Goal: Information Seeking & Learning: Find specific fact

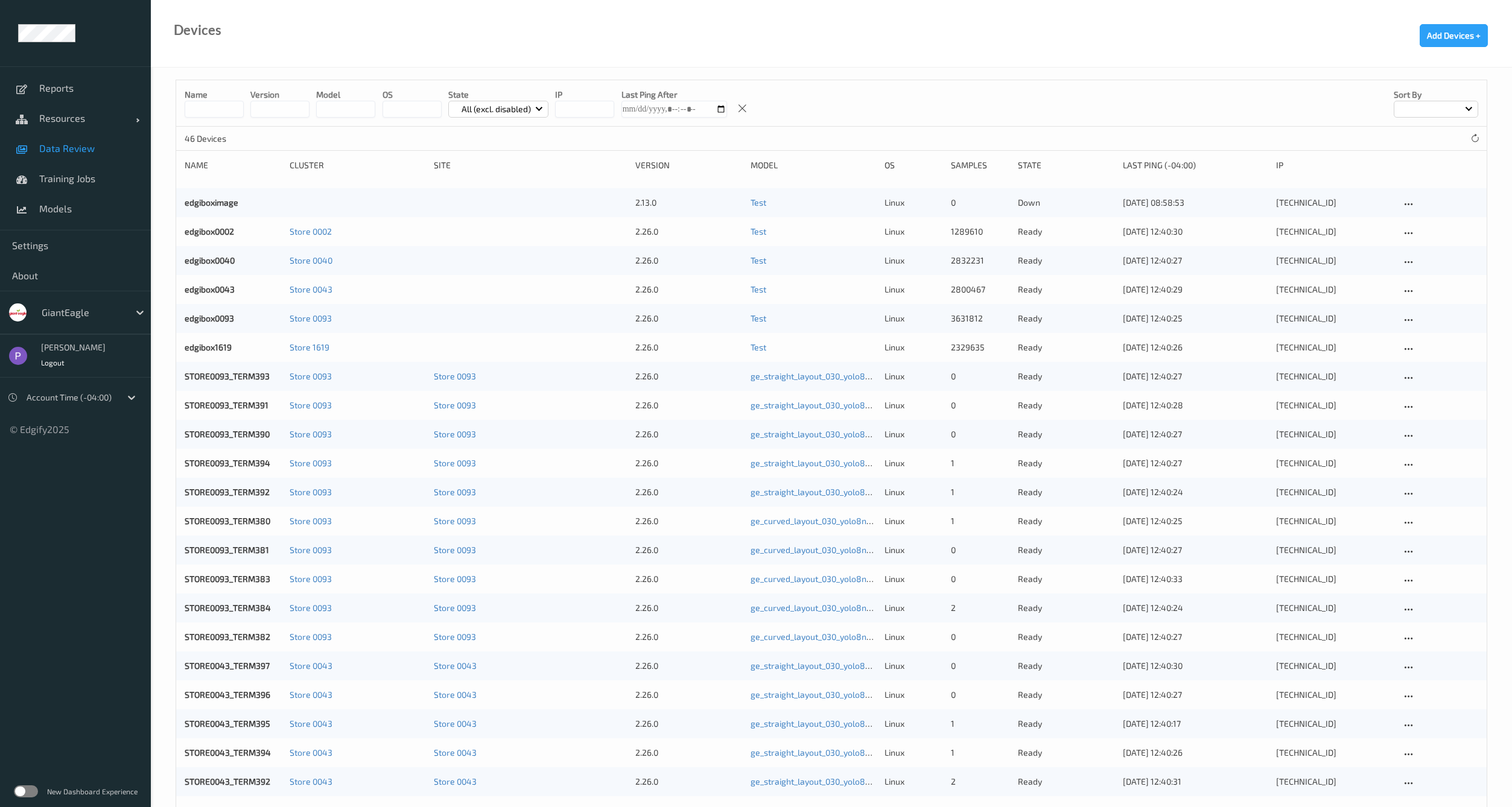
click at [74, 145] on span "Data Review" at bounding box center [88, 148] width 99 height 12
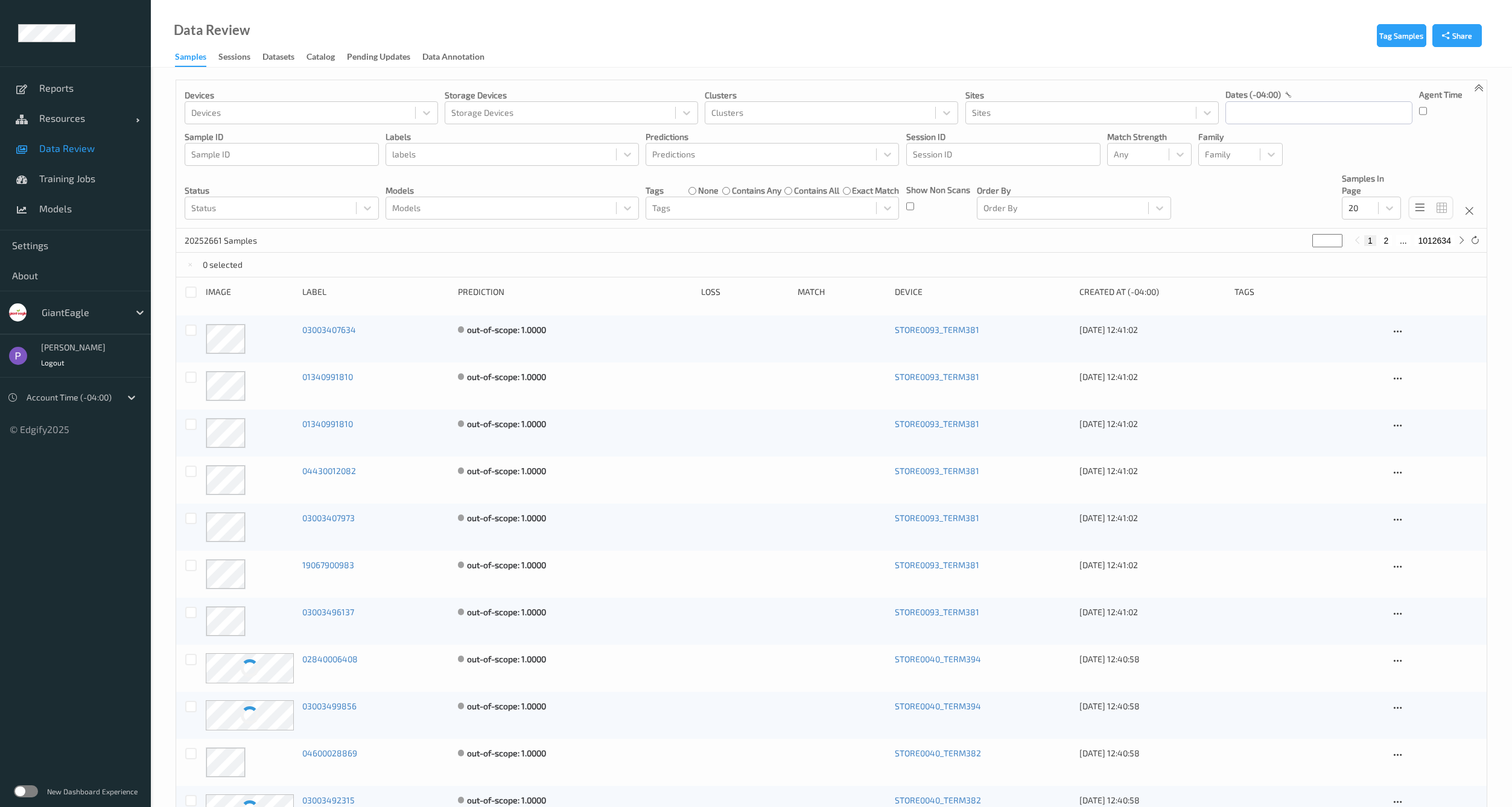
click at [32, 794] on label at bounding box center [26, 792] width 24 height 12
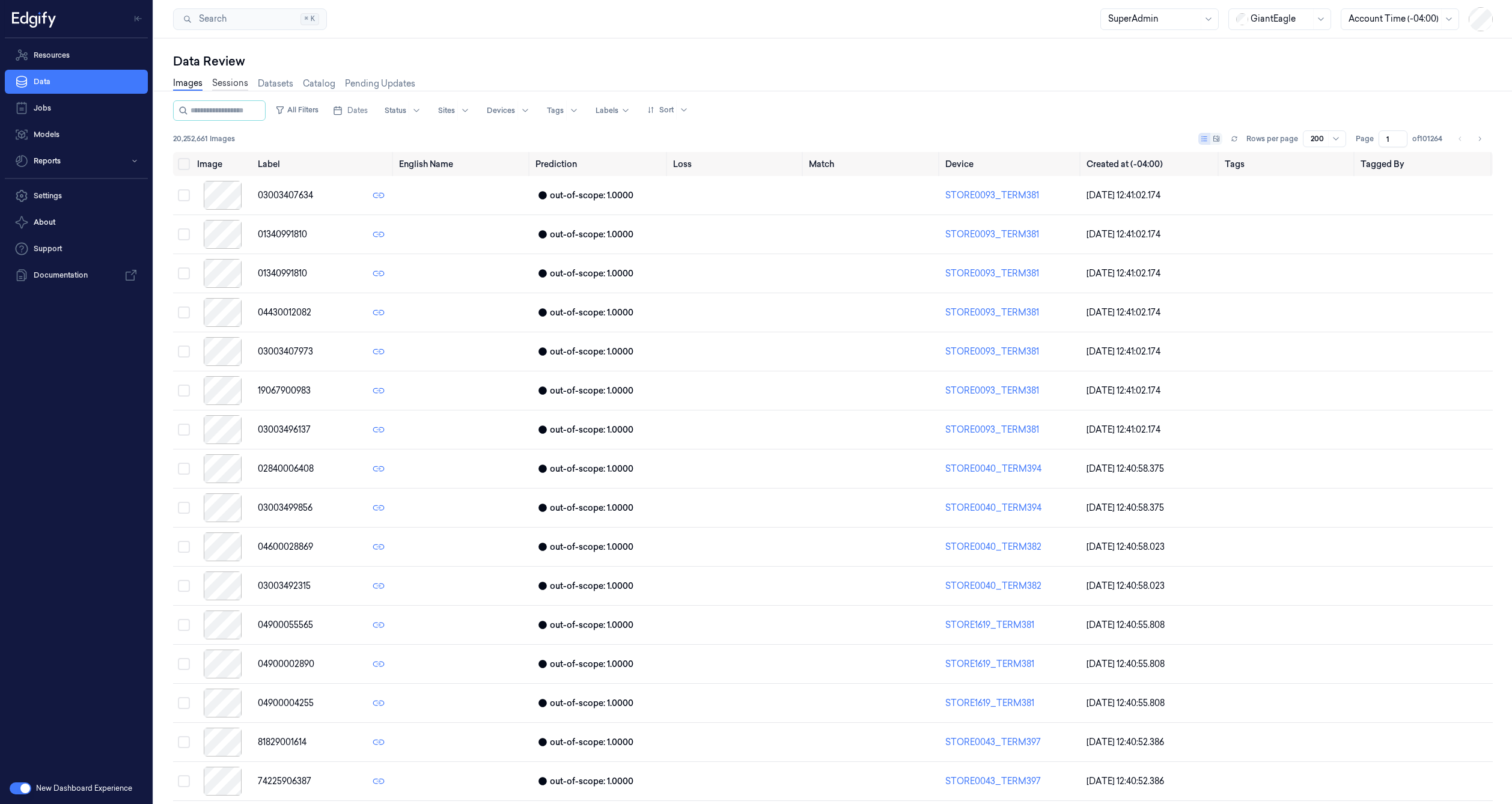
click at [227, 80] on link "Sessions" at bounding box center [230, 84] width 36 height 14
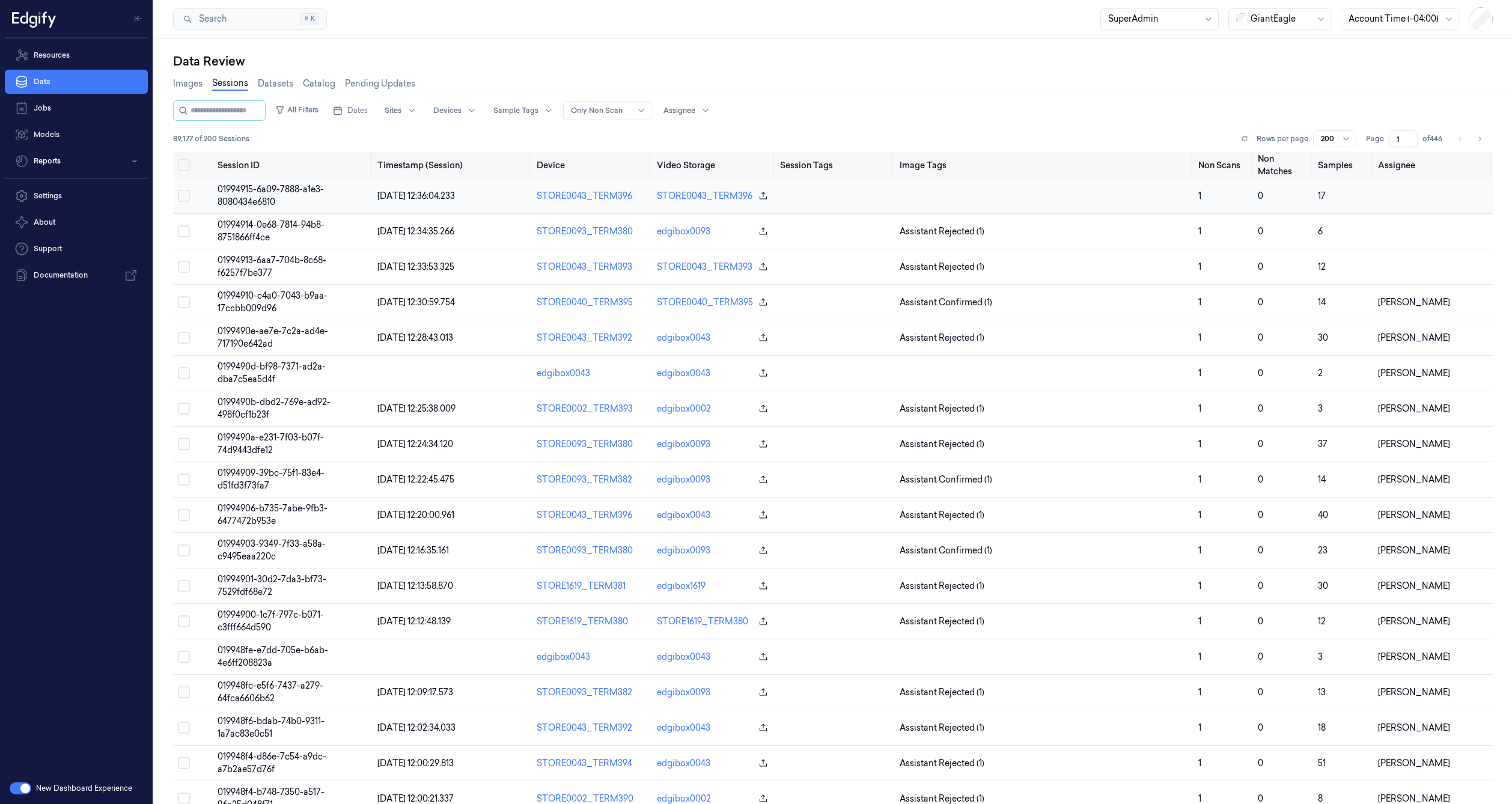
click at [231, 181] on td "01994915-6a09-7888-a1e3-8080434e6810" at bounding box center [292, 196] width 159 height 35
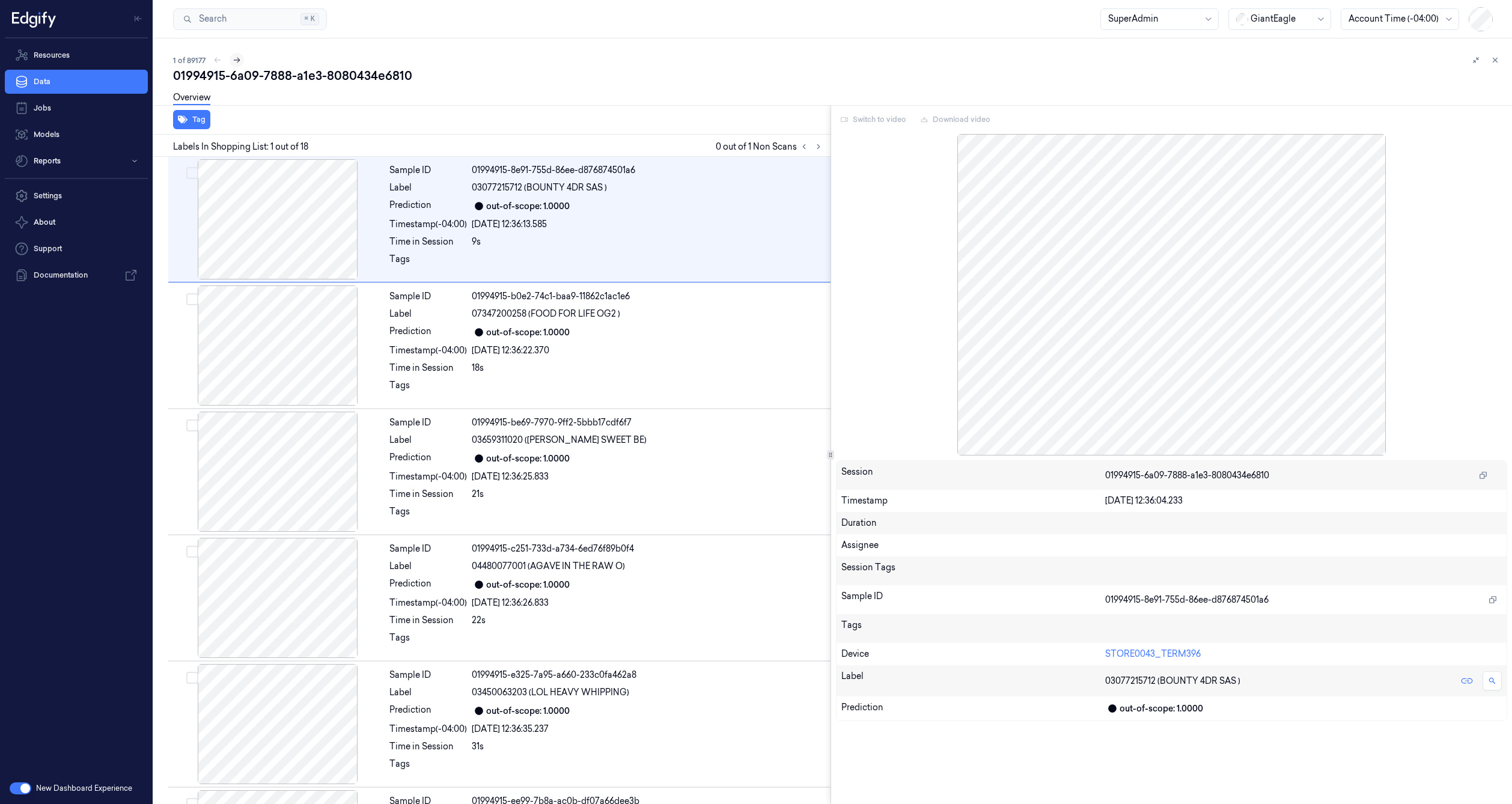
click at [239, 59] on icon at bounding box center [236, 59] width 8 height 8
click at [1497, 54] on button at bounding box center [1495, 60] width 15 height 15
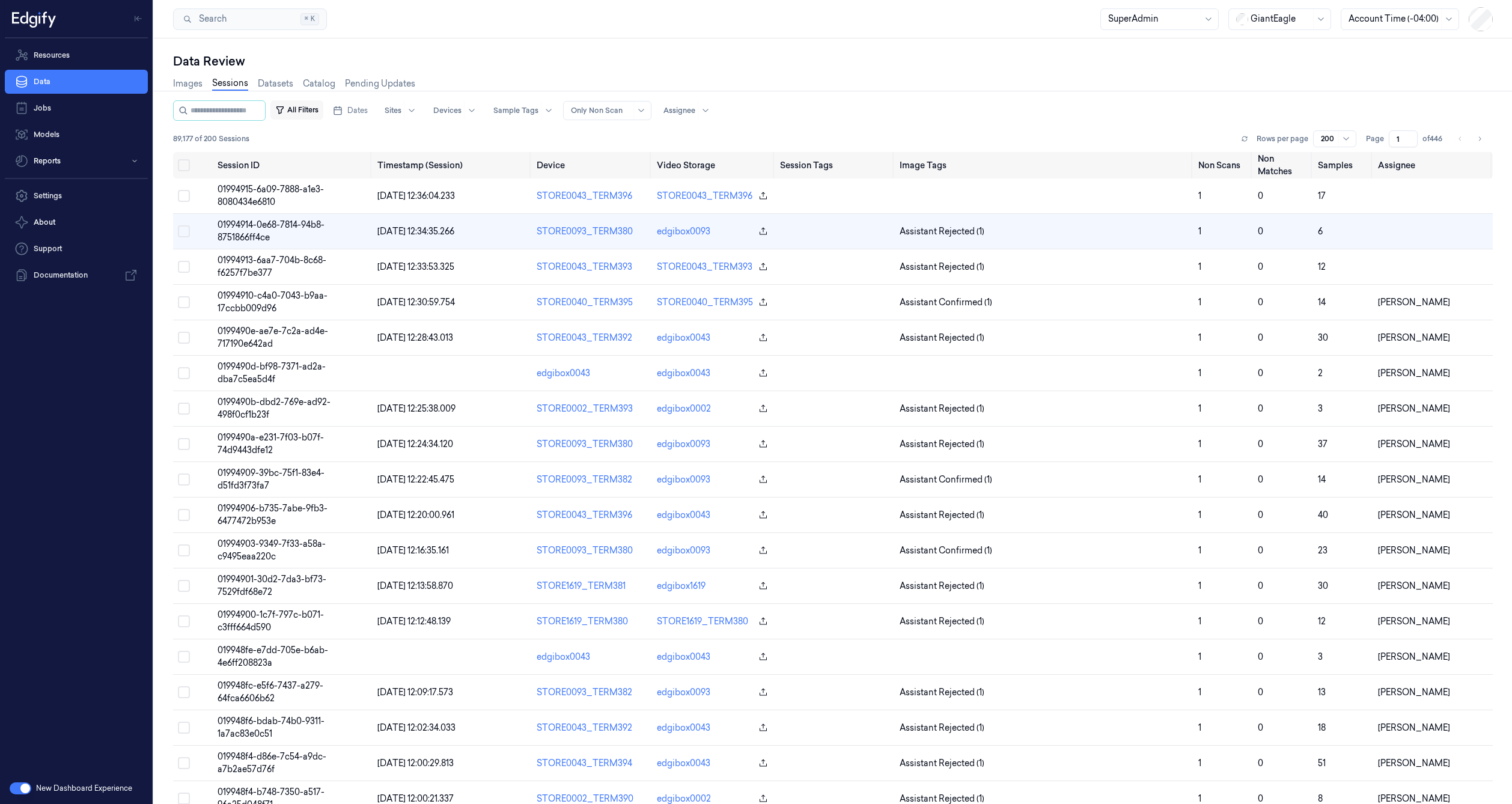
click at [324, 111] on button "All Filters" at bounding box center [297, 110] width 53 height 19
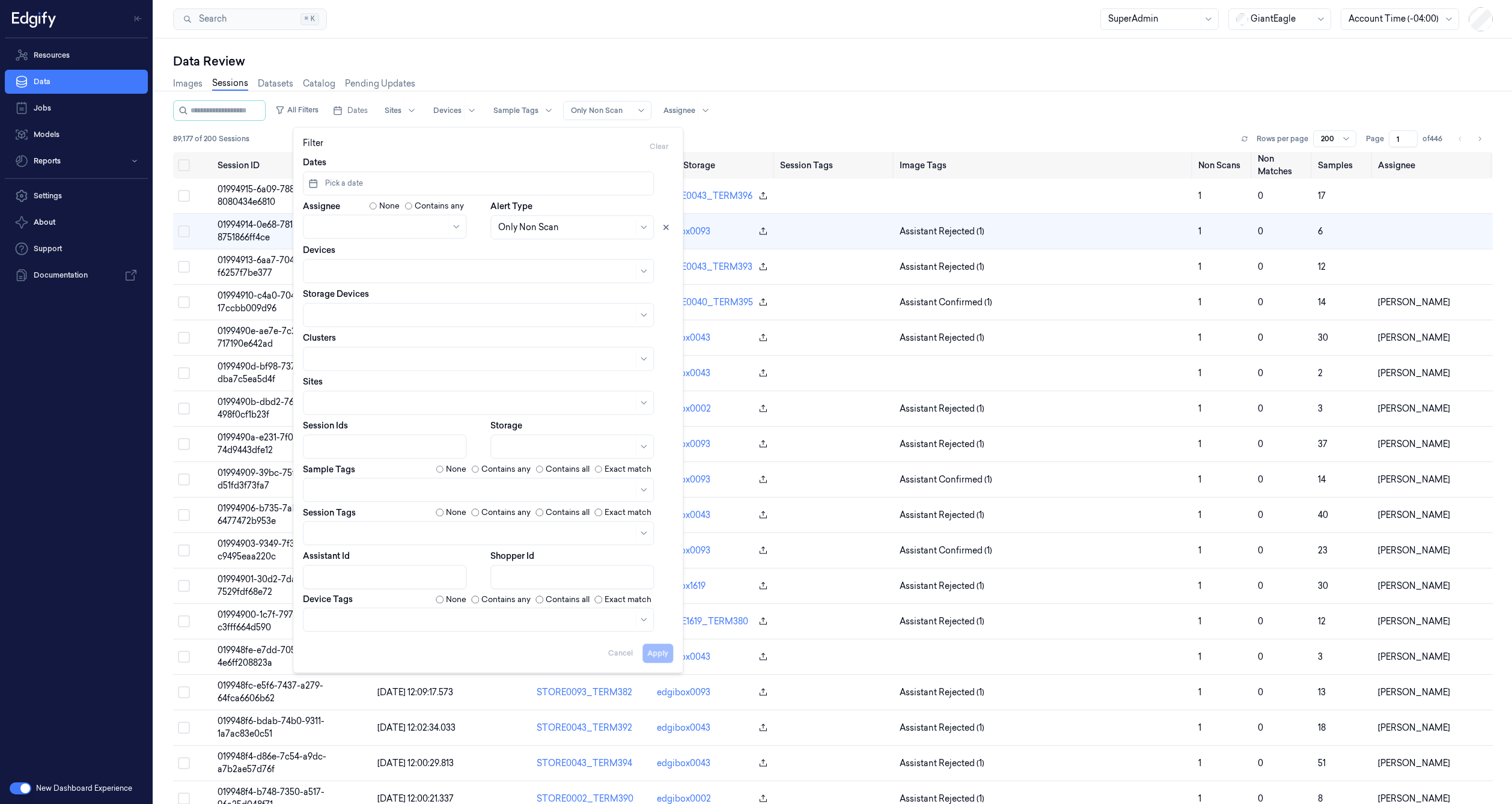
click at [527, 443] on div at bounding box center [566, 447] width 135 height 12
click at [526, 492] on div "Backend" at bounding box center [516, 493] width 36 height 12
click at [739, 71] on div "Images Sessions Datasets Catalog Pending Updates" at bounding box center [833, 85] width 1320 height 31
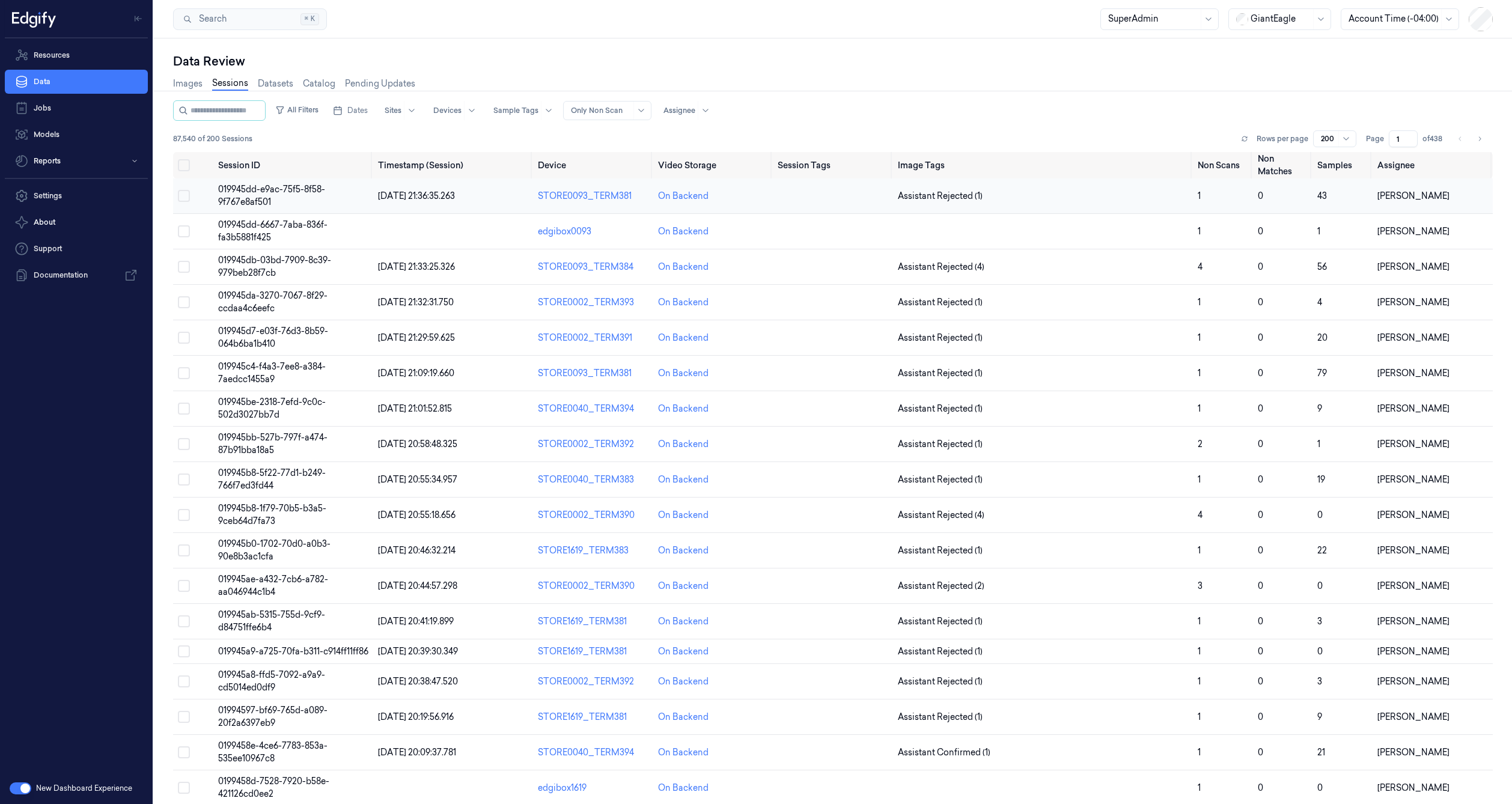
click at [273, 207] on td "019945dd-e9ac-75f5-8f58-9f767e8af501" at bounding box center [293, 196] width 160 height 35
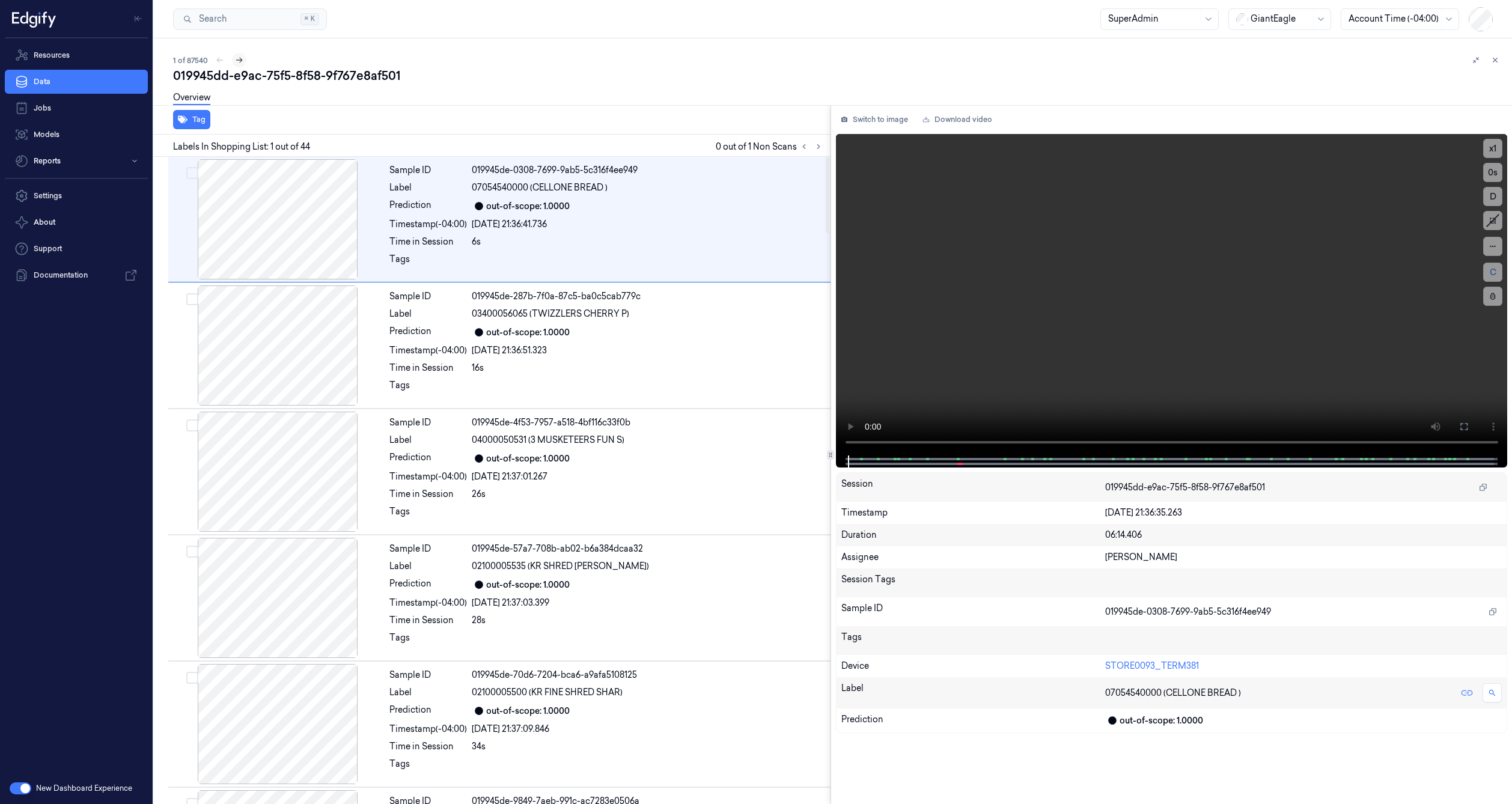
click at [241, 62] on icon at bounding box center [238, 59] width 8 height 8
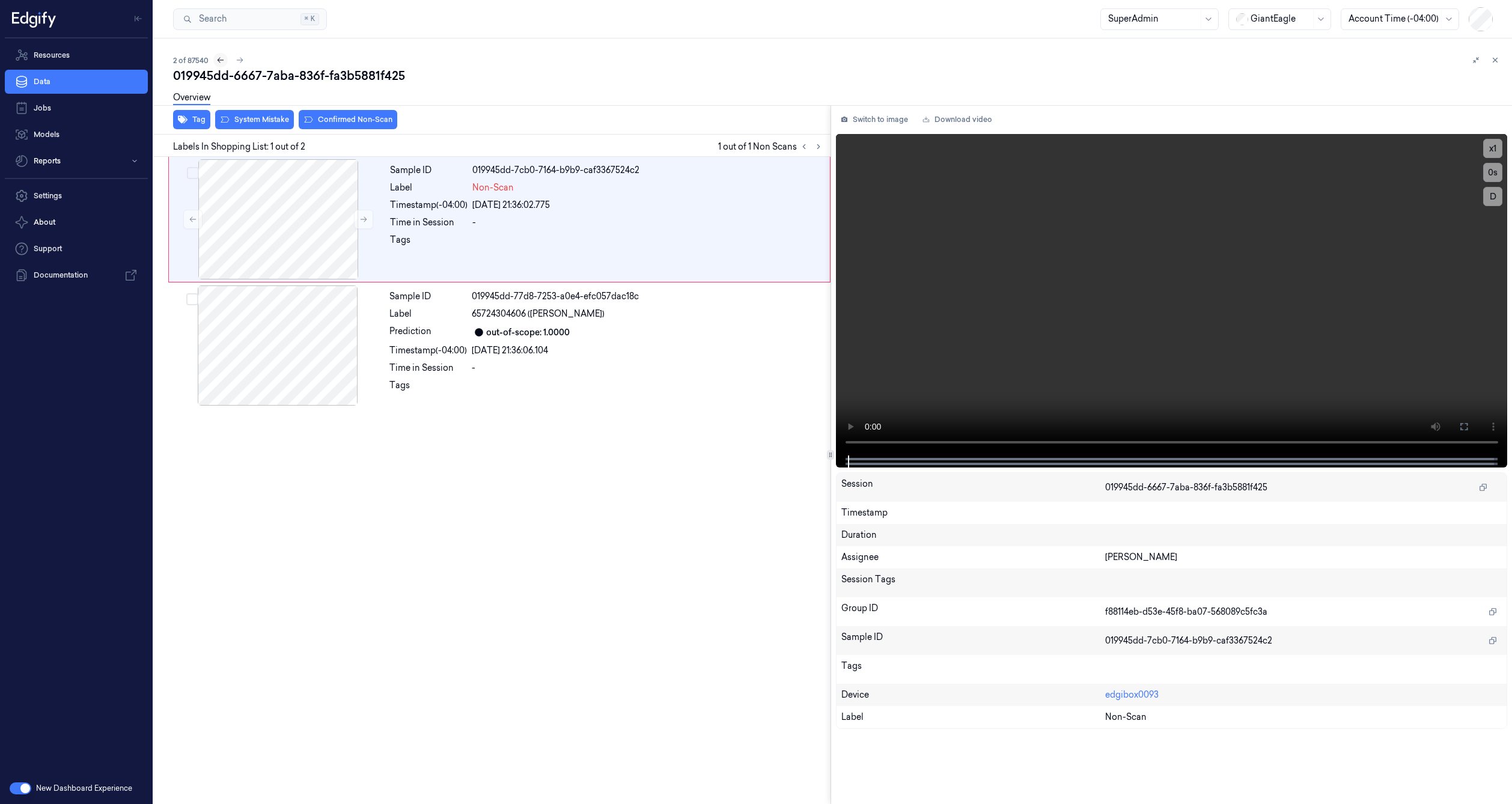
click at [222, 62] on icon at bounding box center [220, 59] width 8 height 8
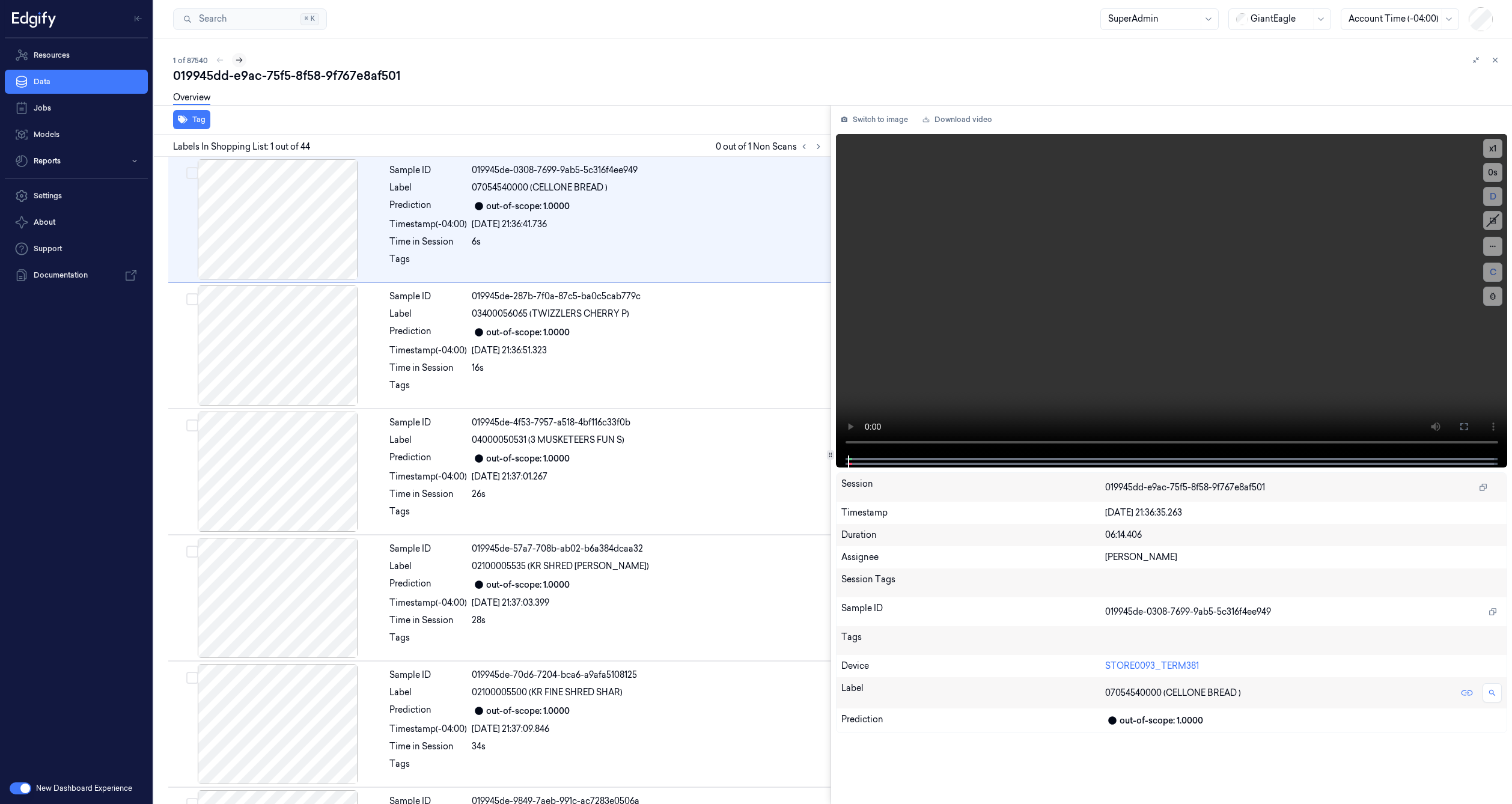
click at [241, 58] on icon at bounding box center [238, 59] width 8 height 8
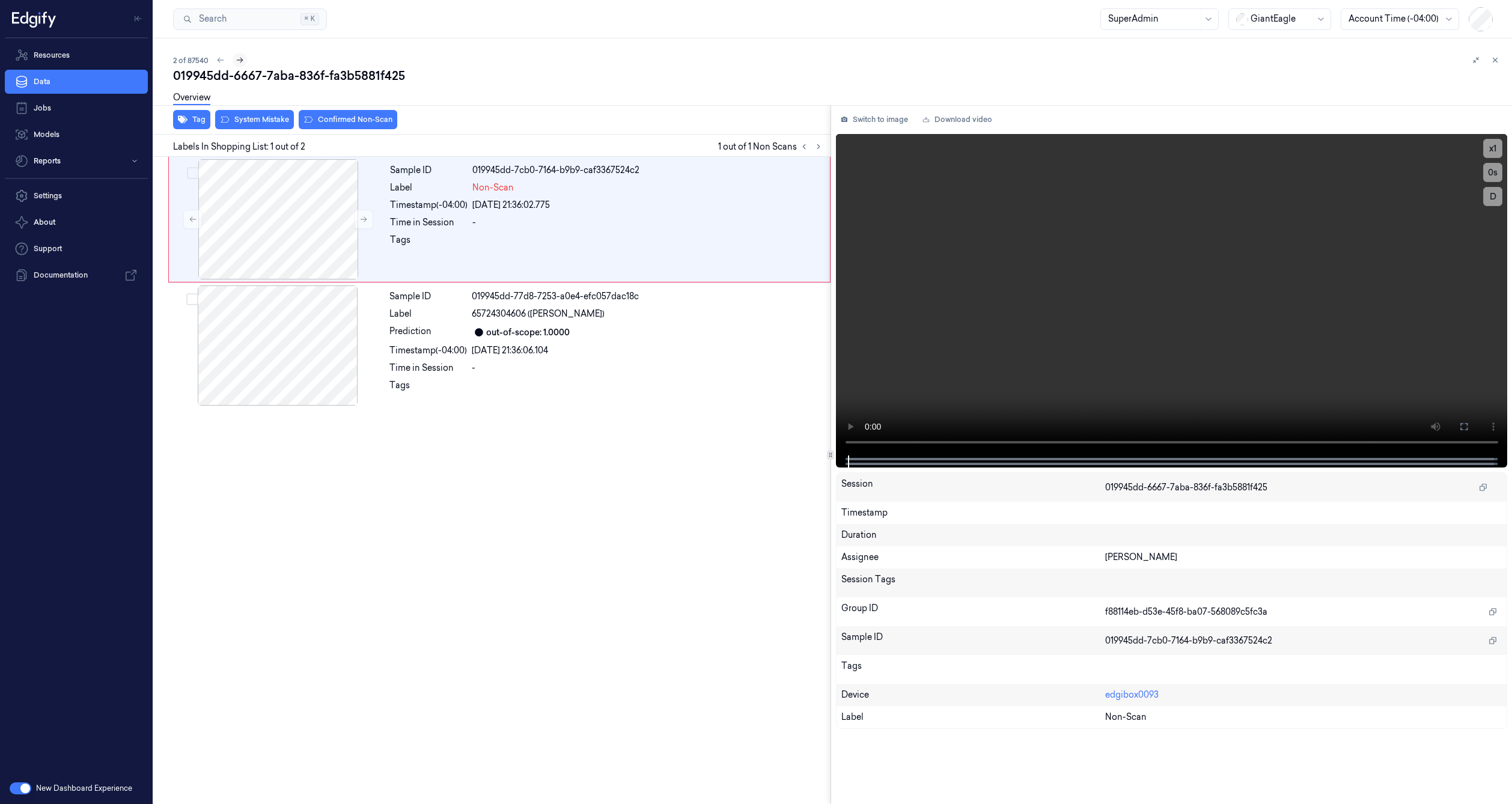
click at [241, 58] on icon at bounding box center [239, 59] width 8 height 8
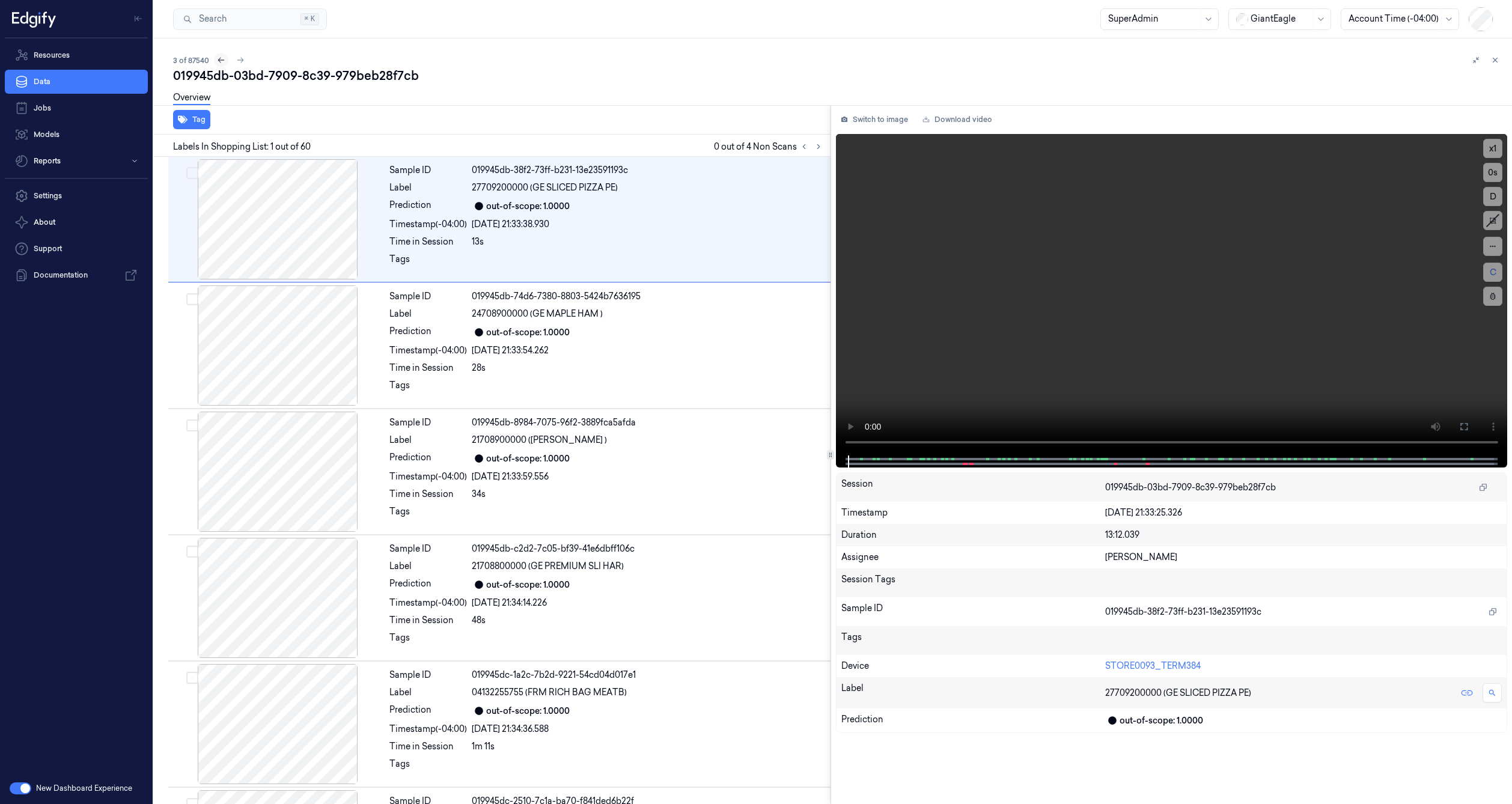
click at [221, 59] on icon at bounding box center [221, 59] width 8 height 8
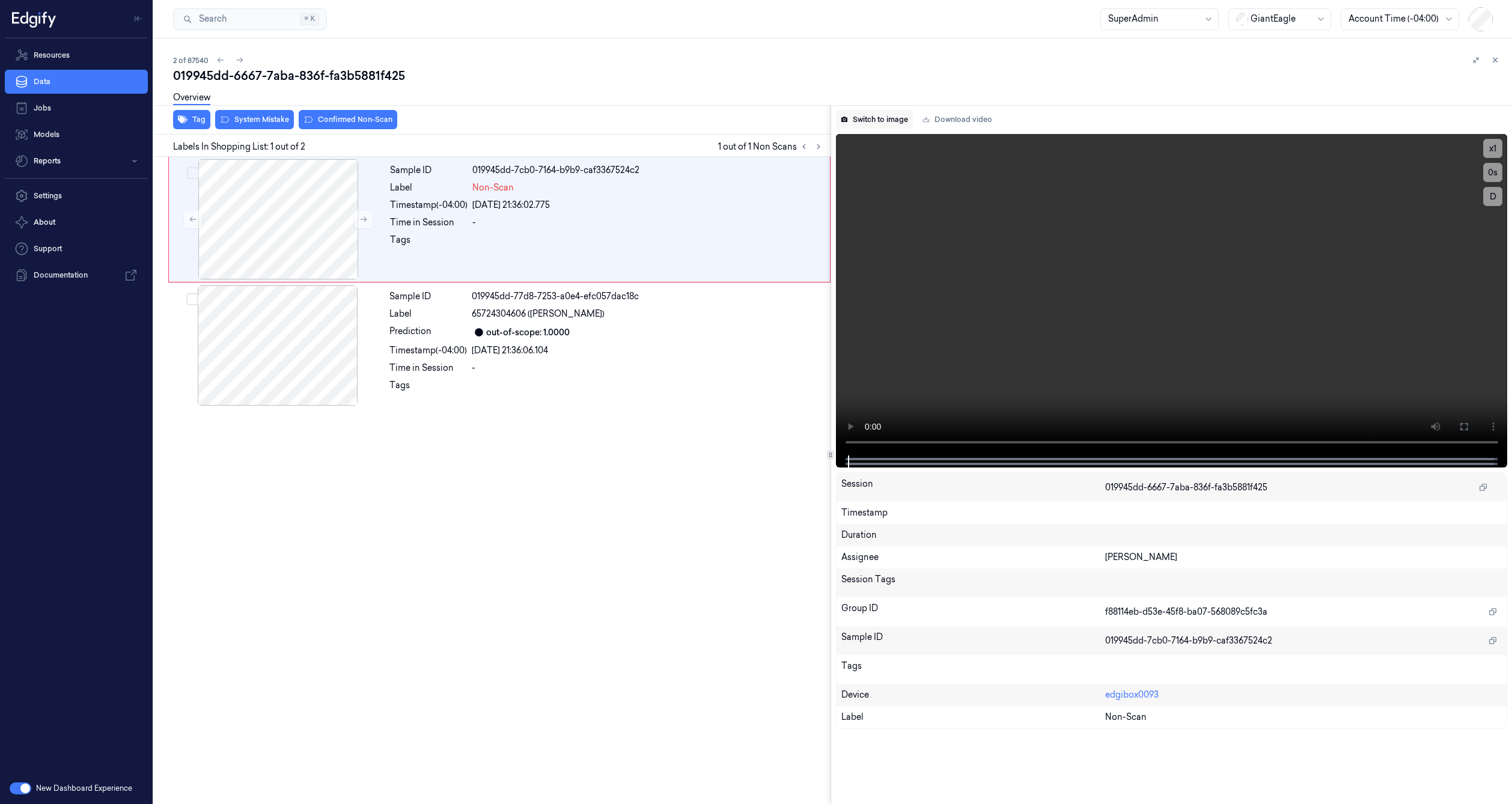
click at [862, 120] on button "Switch to image" at bounding box center [874, 120] width 77 height 19
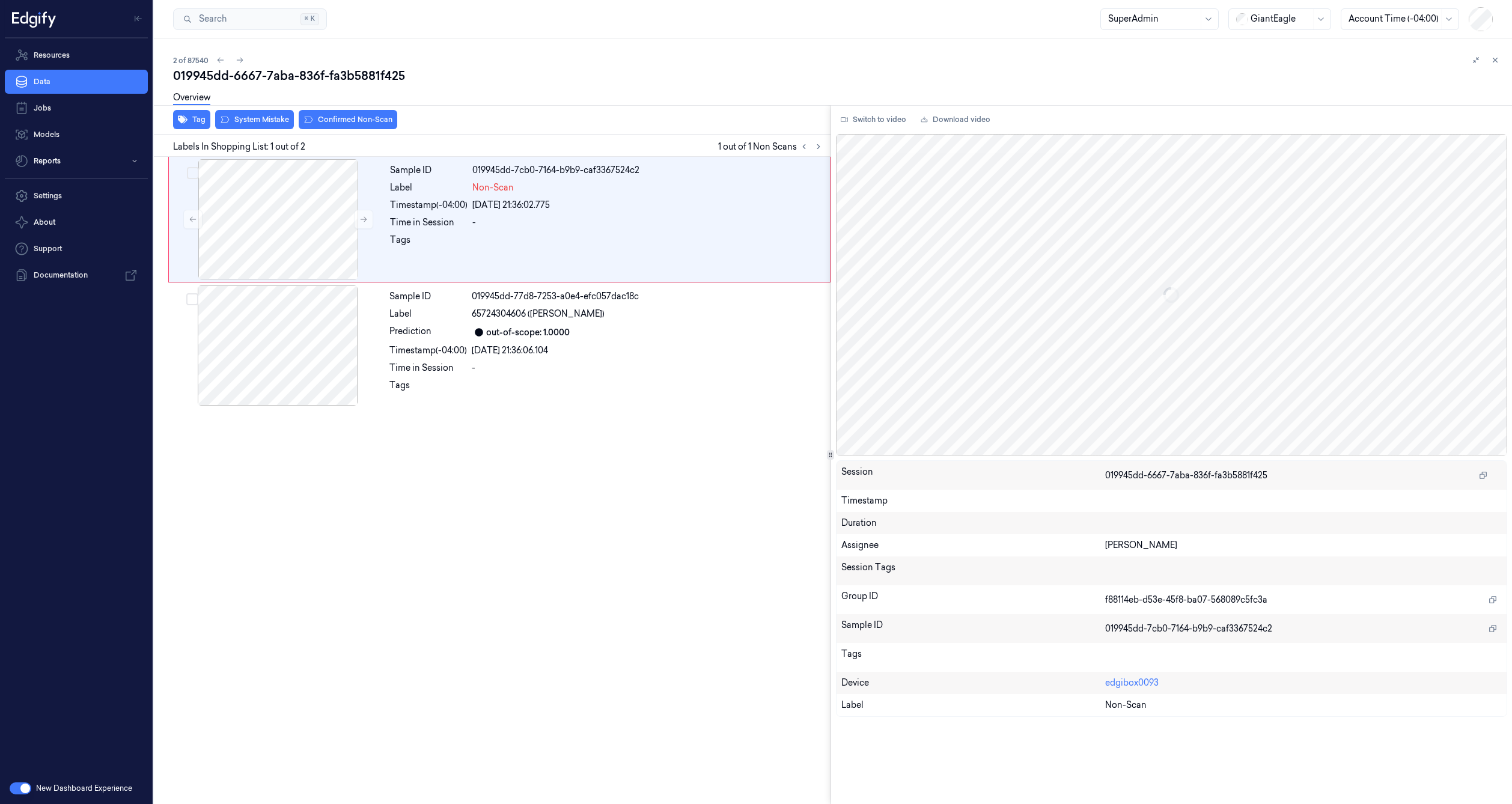
click at [862, 120] on button "Switch to video" at bounding box center [874, 120] width 75 height 19
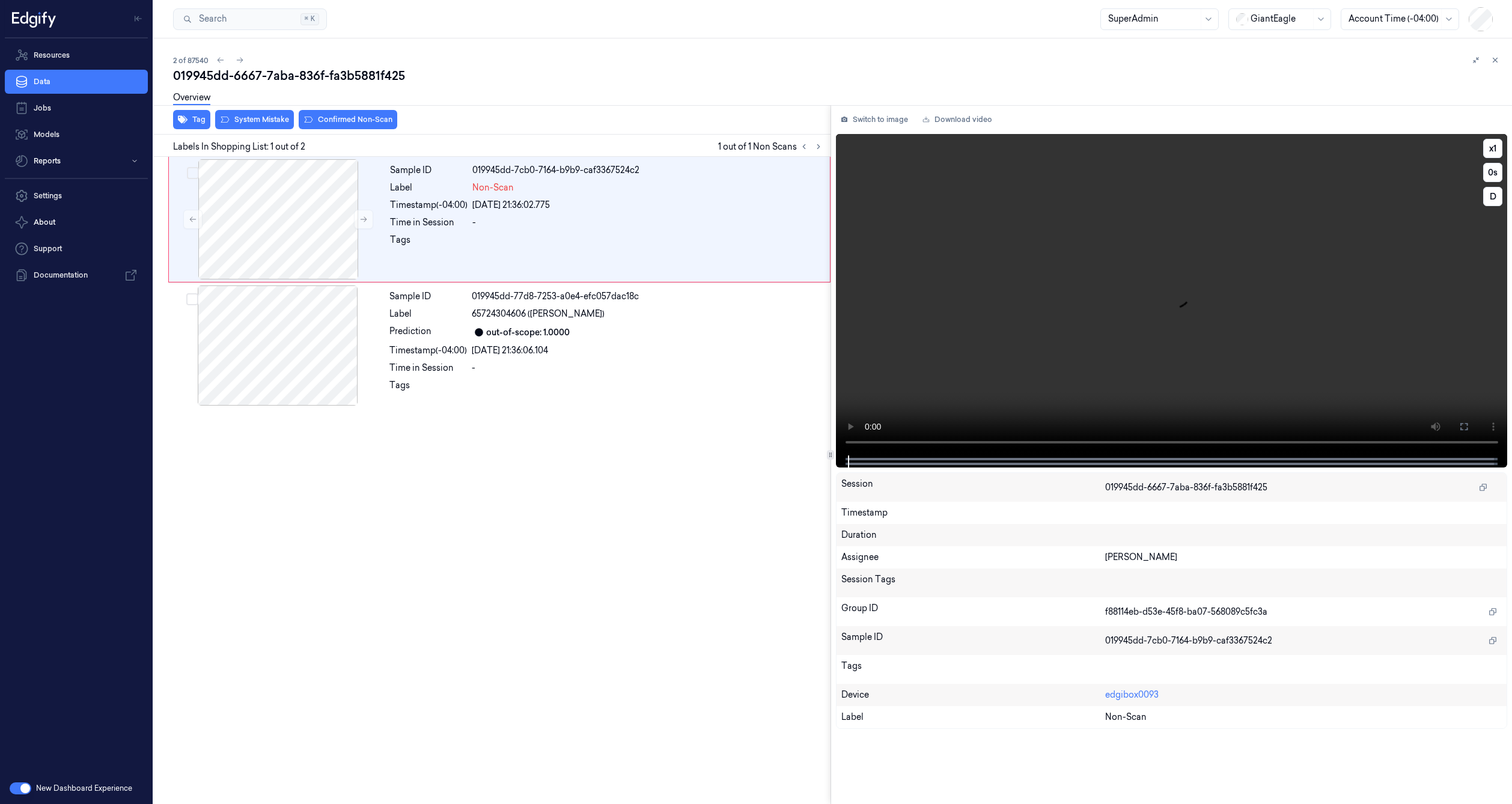
click at [1168, 340] on video at bounding box center [1172, 295] width 672 height 321
click at [591, 335] on div "out-of-scope: 1.0000" at bounding box center [647, 332] width 351 height 15
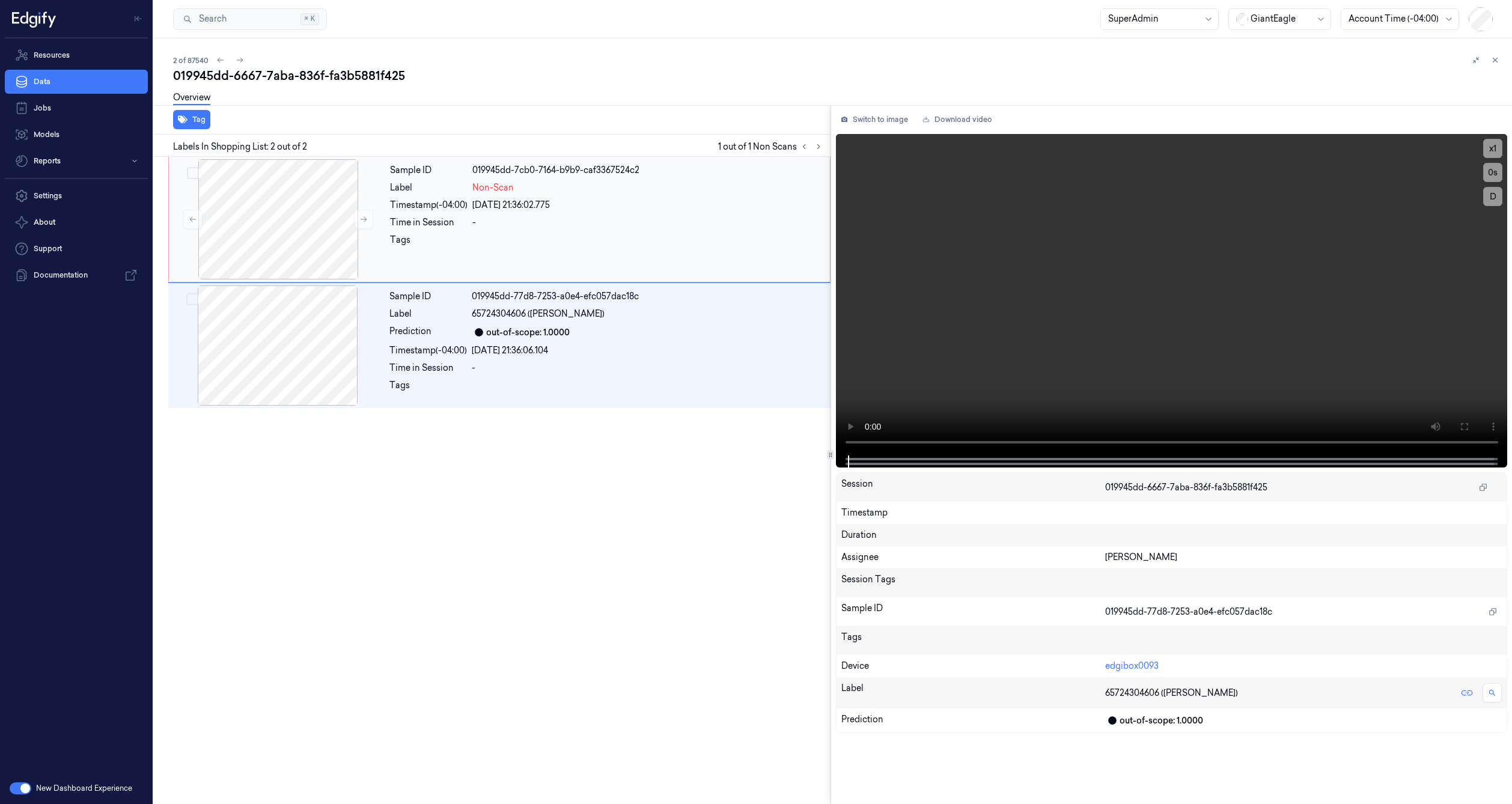
click at [578, 249] on div at bounding box center [648, 244] width 351 height 19
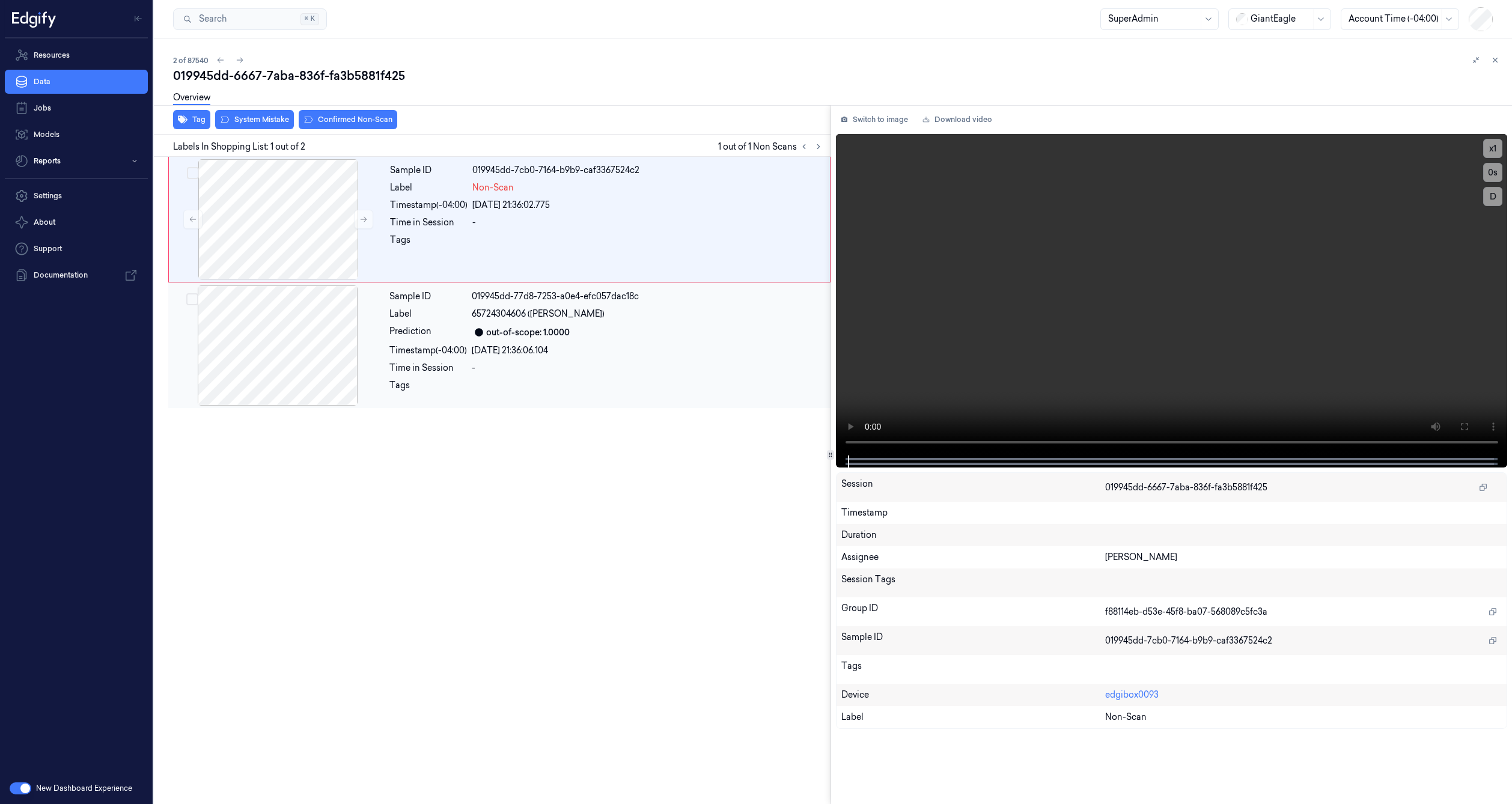
click at [577, 318] on span "65724304606 ([PERSON_NAME])" at bounding box center [538, 313] width 133 height 12
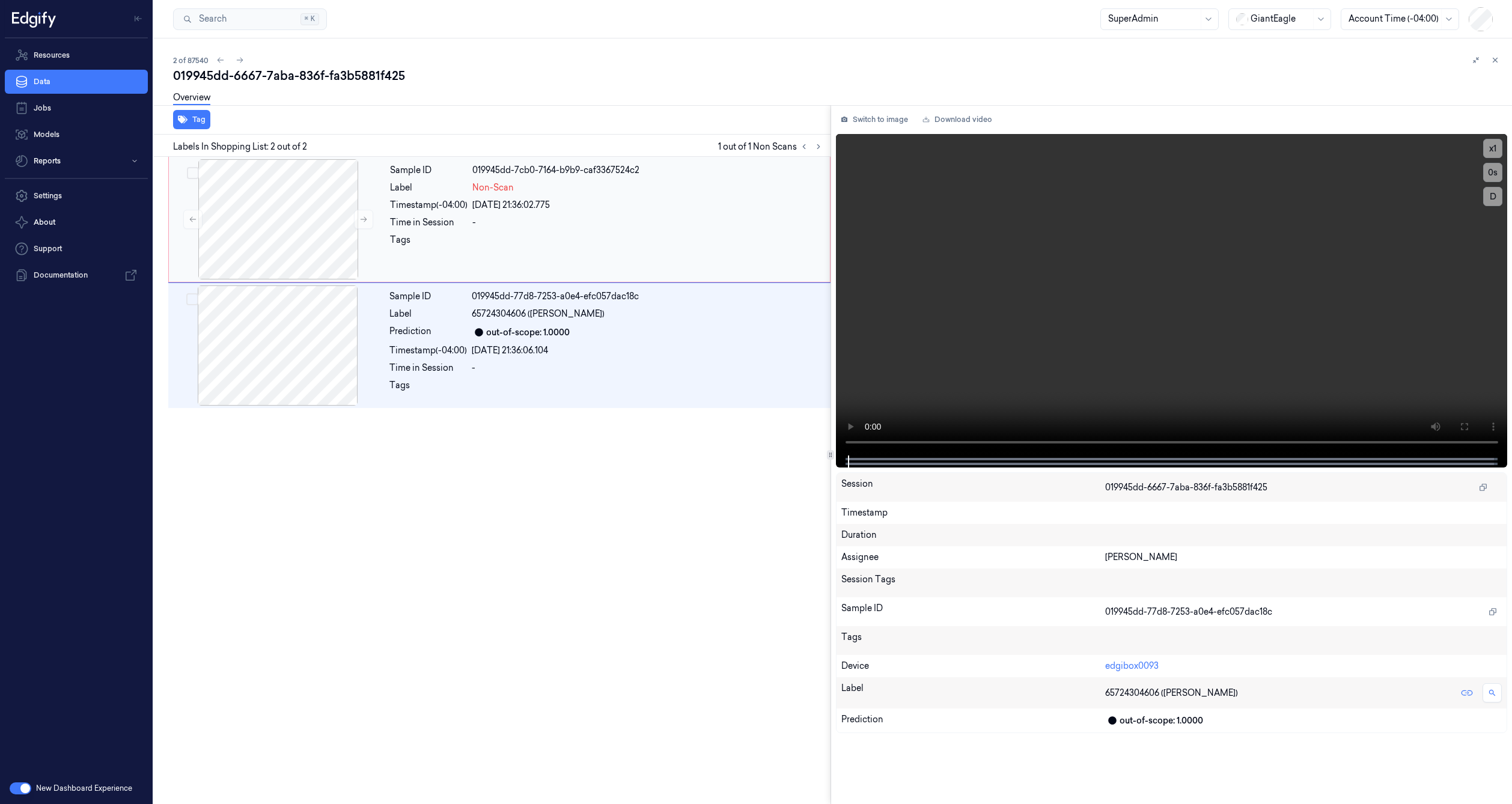
click at [577, 242] on div at bounding box center [648, 244] width 351 height 19
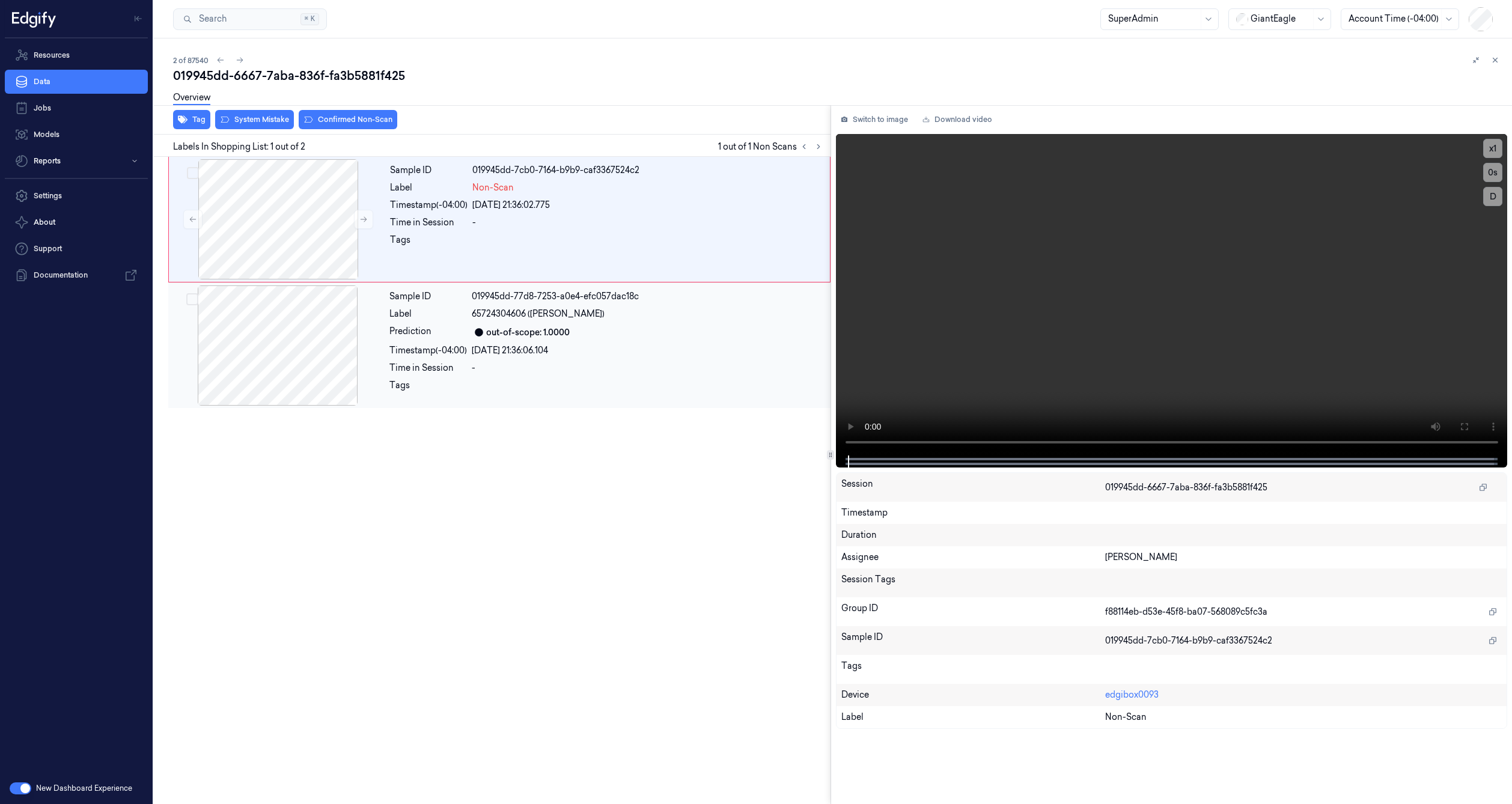
click at [547, 308] on span "65724304606 ([PERSON_NAME])" at bounding box center [538, 313] width 133 height 12
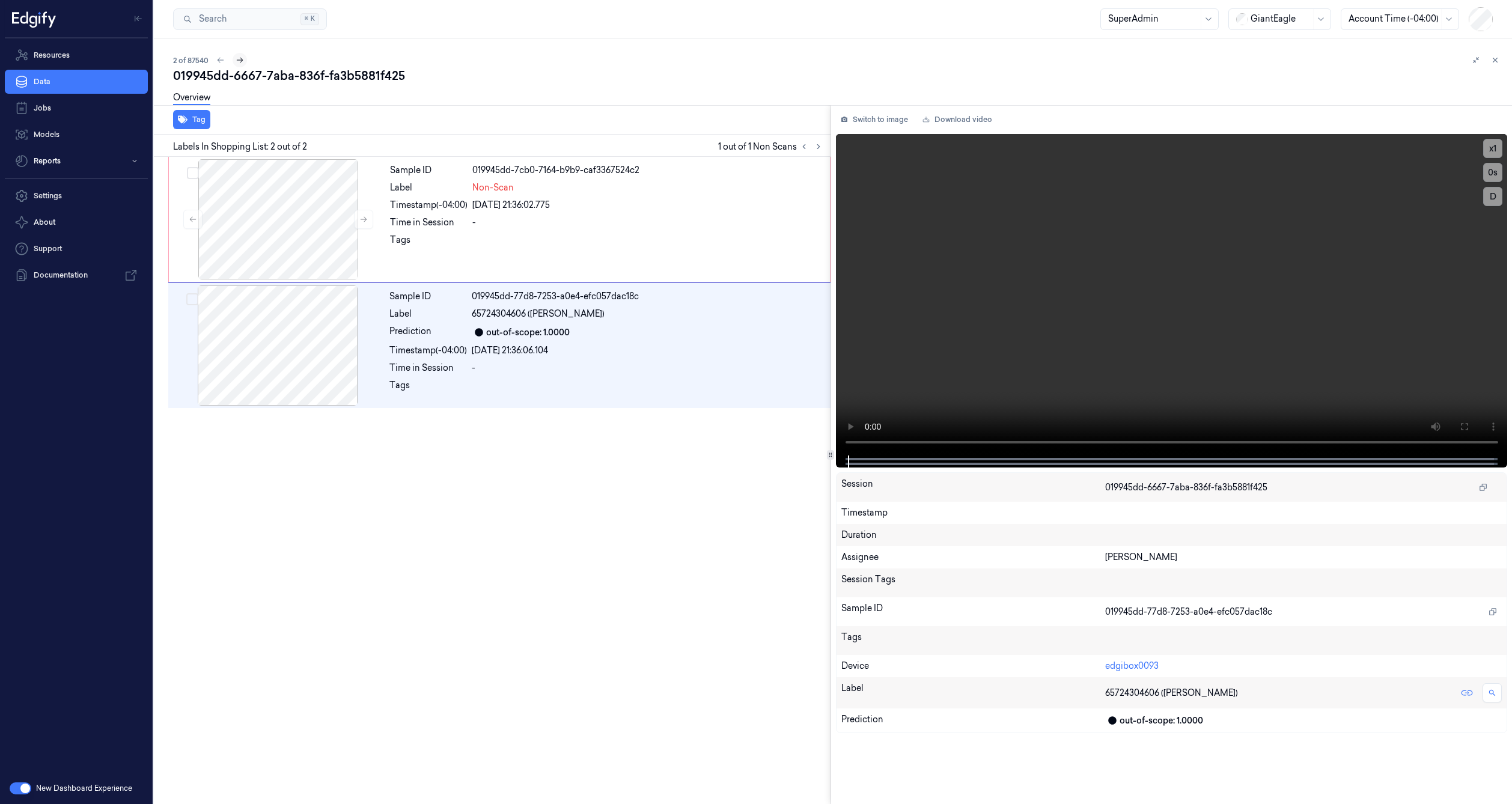
click at [239, 56] on icon at bounding box center [239, 59] width 8 height 8
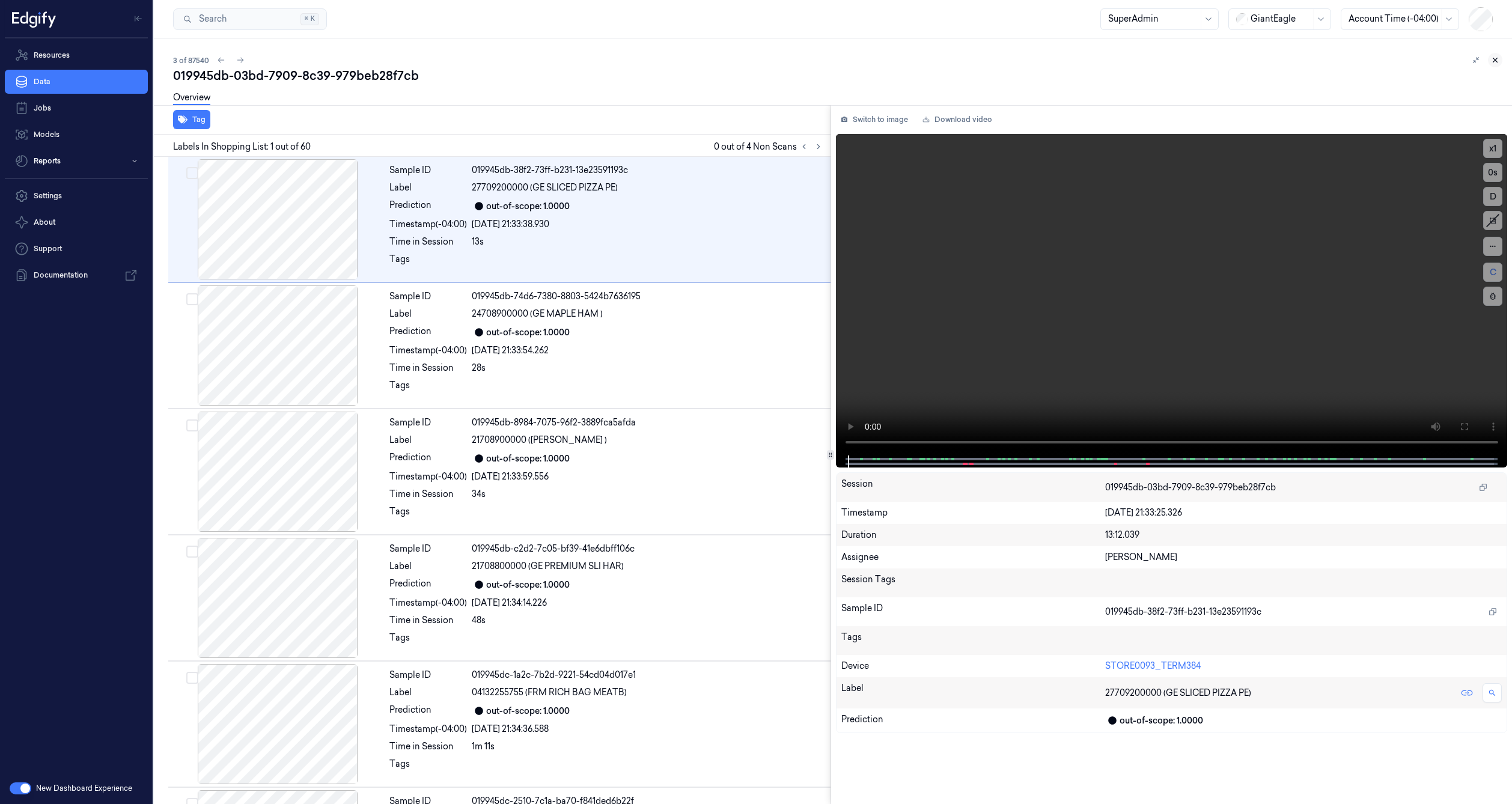
click at [1498, 59] on icon at bounding box center [1495, 59] width 8 height 8
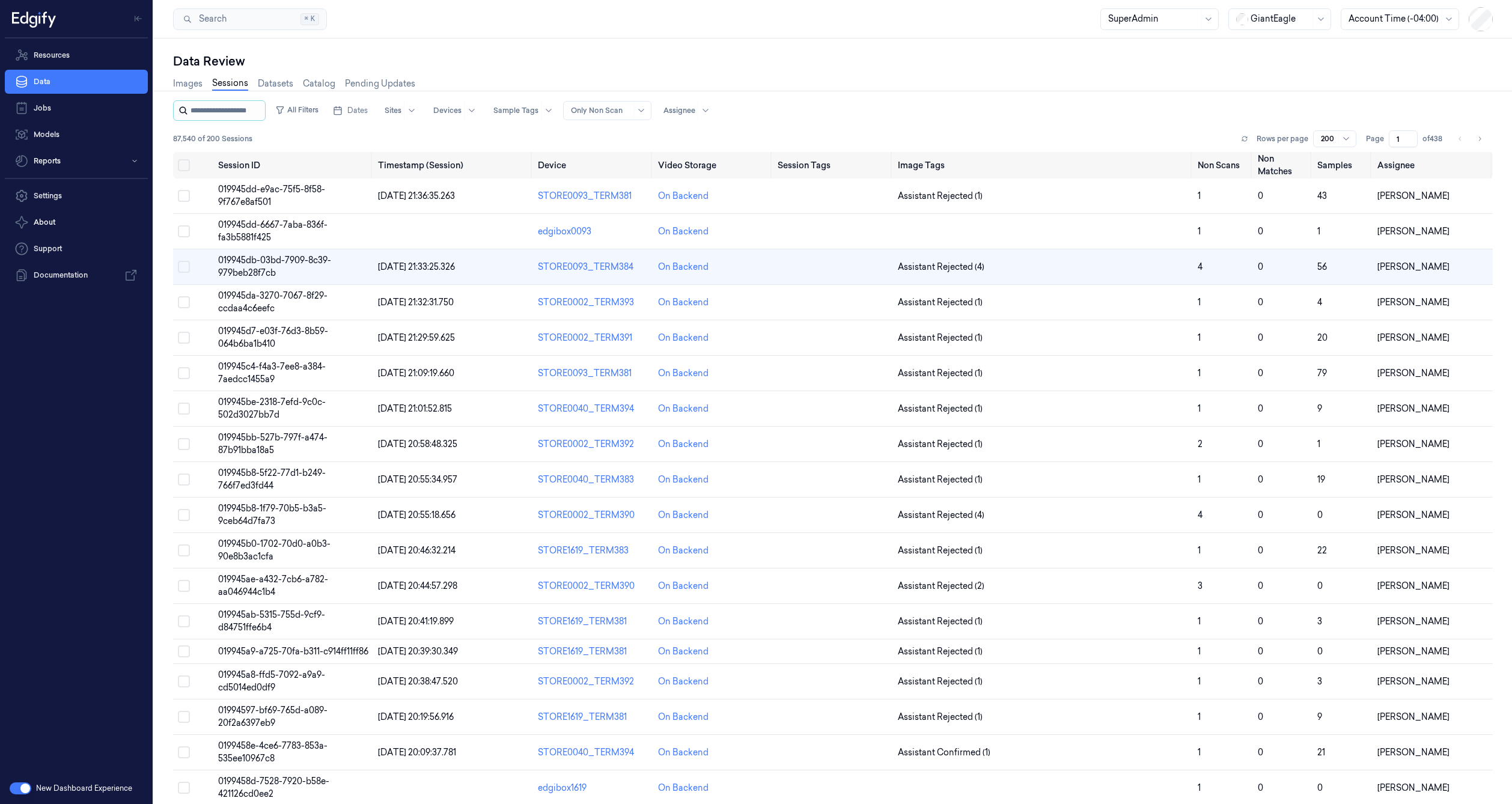
click at [263, 106] on input "string" at bounding box center [227, 111] width 72 height 19
paste input "**********"
type input "**********"
paste input "**********"
type input "**********"
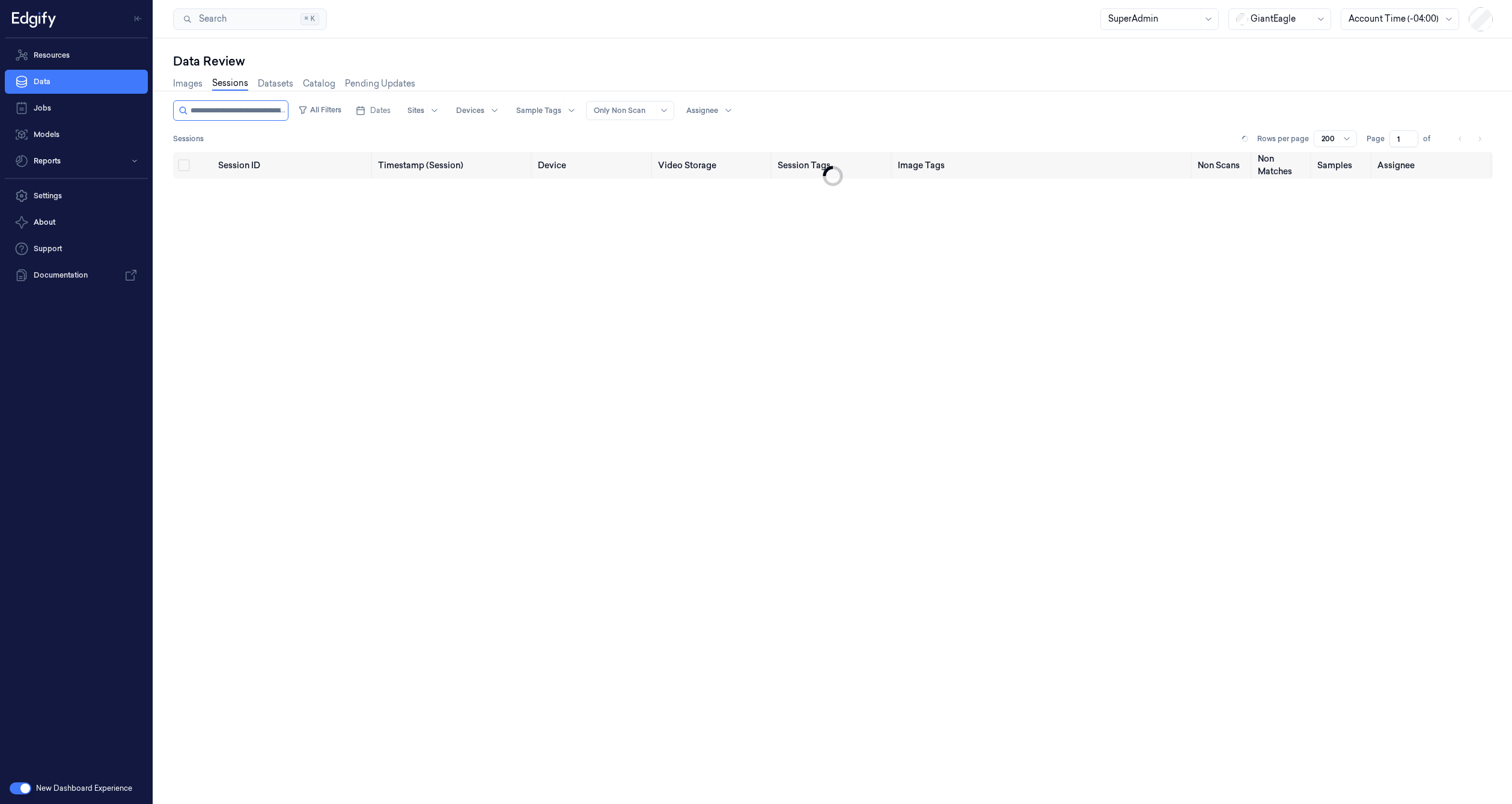
scroll to position [0, 45]
type input "**********"
click at [283, 185] on span "01993b6c-9862-739c-93b1-673bb9fdc716" at bounding box center [272, 196] width 109 height 23
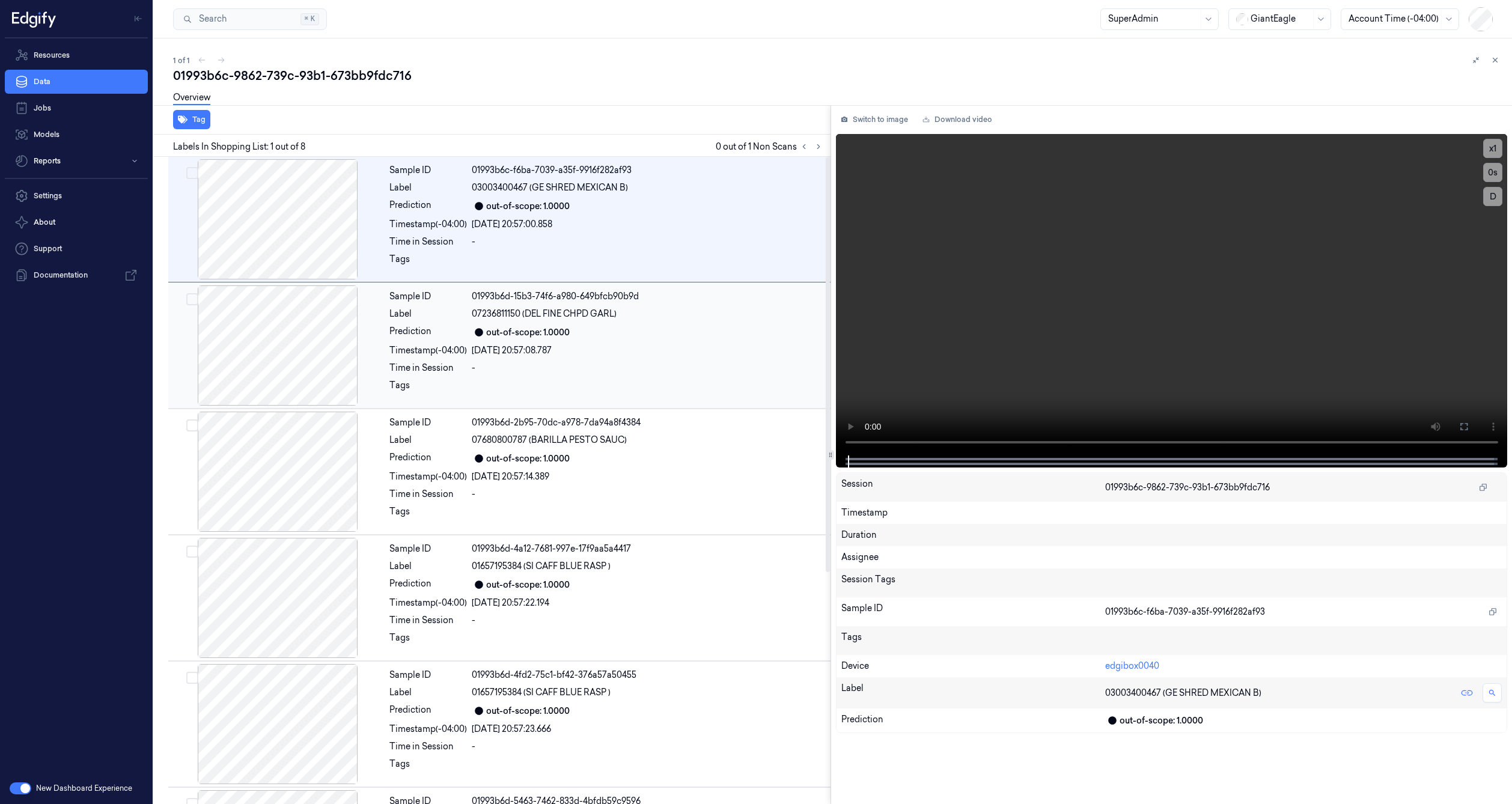
click at [310, 332] on div at bounding box center [278, 346] width 214 height 120
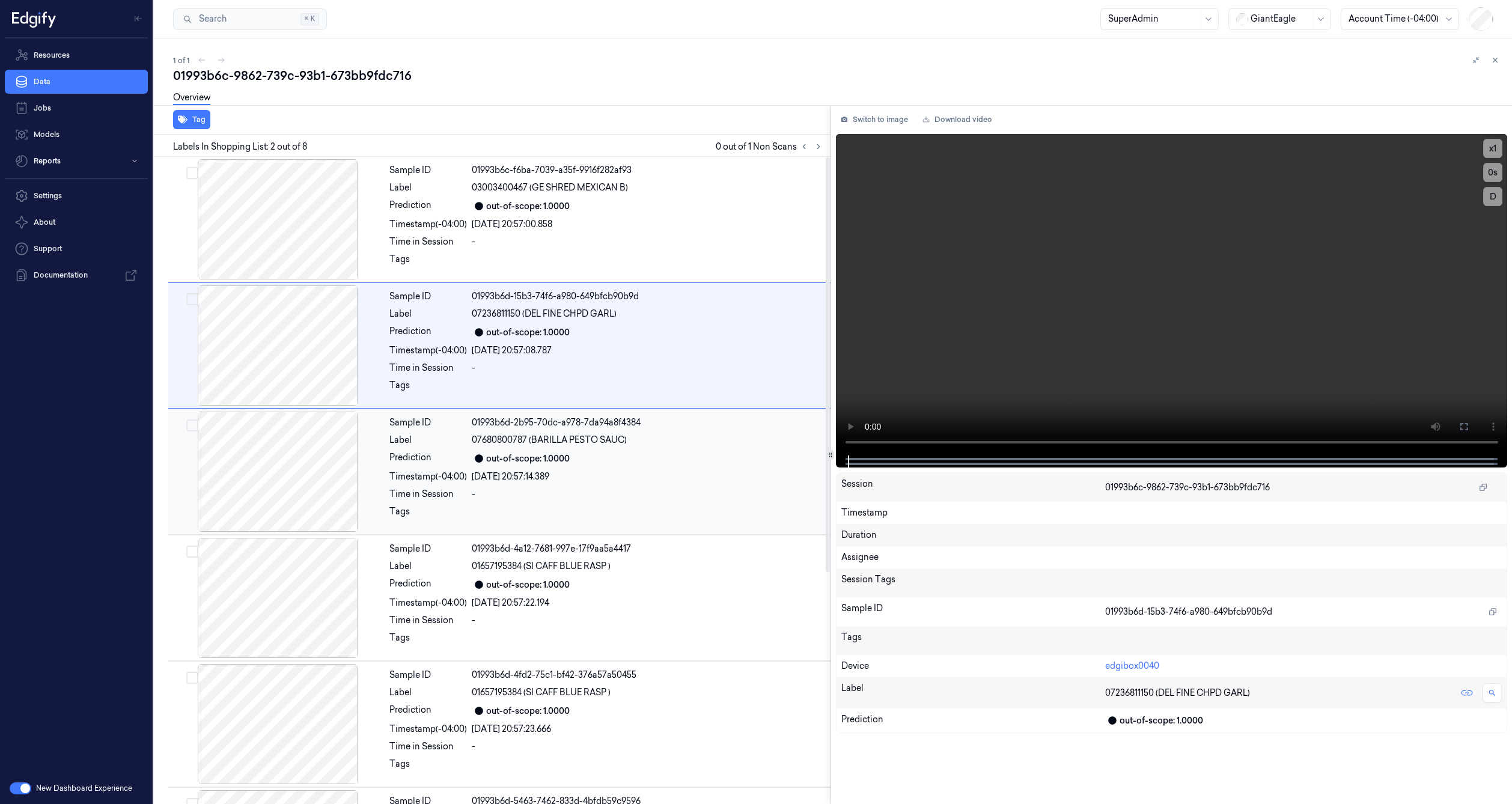
click at [317, 439] on div at bounding box center [278, 472] width 214 height 120
click at [297, 333] on div at bounding box center [278, 346] width 214 height 120
click at [209, 423] on div at bounding box center [278, 472] width 214 height 120
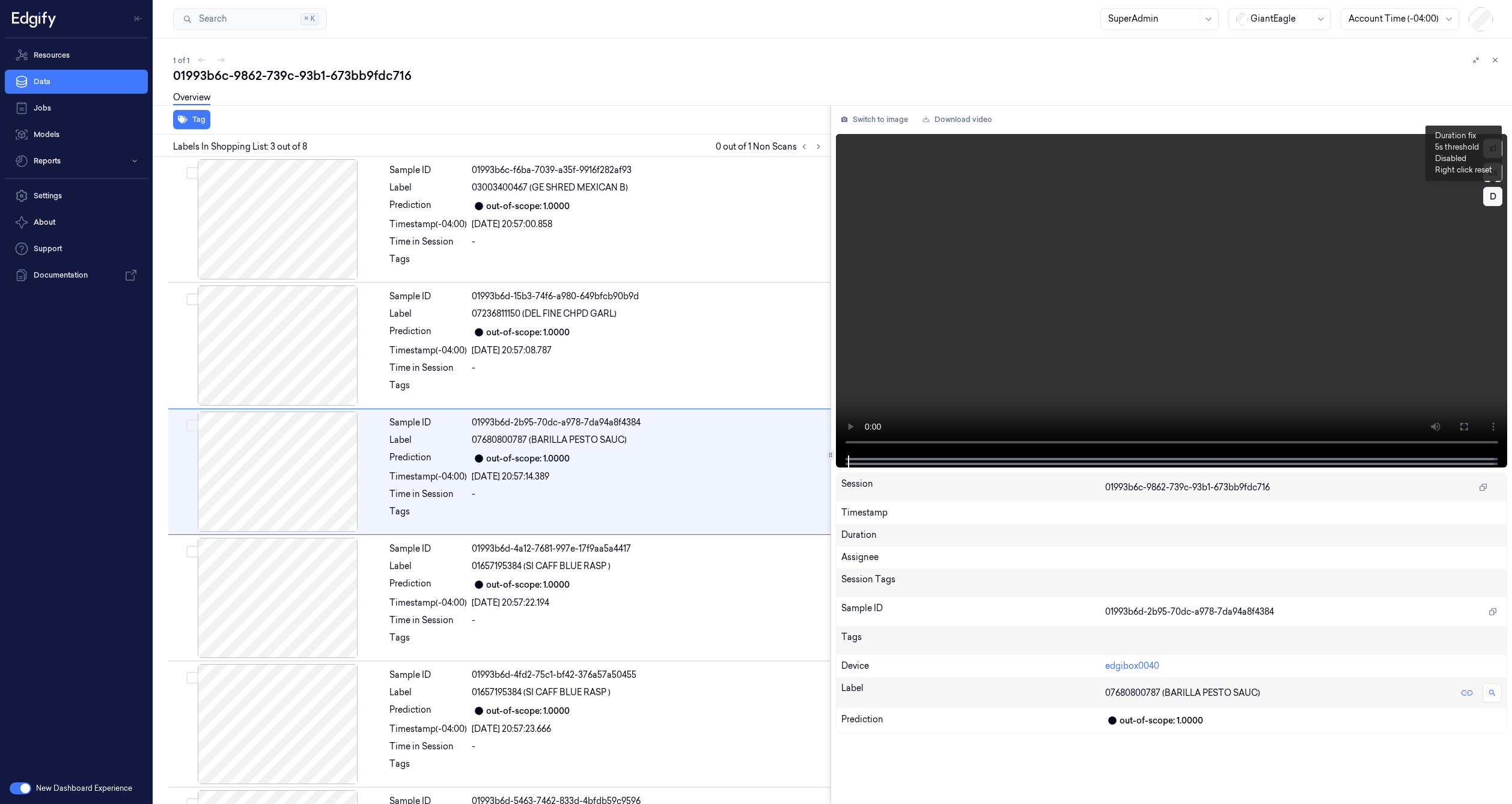
click at [1495, 197] on button "D" at bounding box center [1493, 197] width 19 height 19
click at [1494, 197] on button "D" at bounding box center [1493, 197] width 19 height 19
click at [1154, 23] on div at bounding box center [1153, 18] width 90 height 12
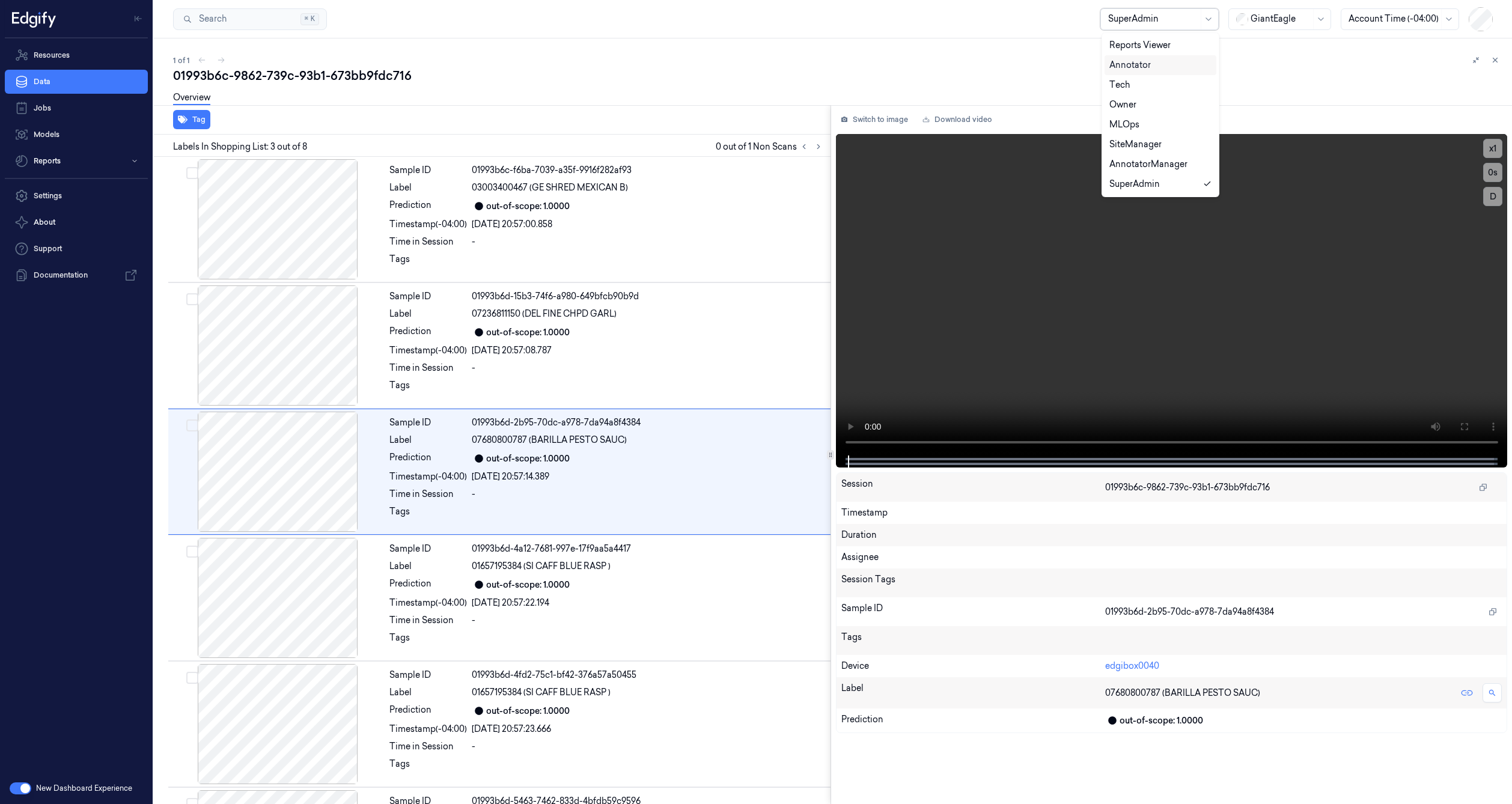
click at [1133, 66] on div "Annotator" at bounding box center [1130, 65] width 42 height 12
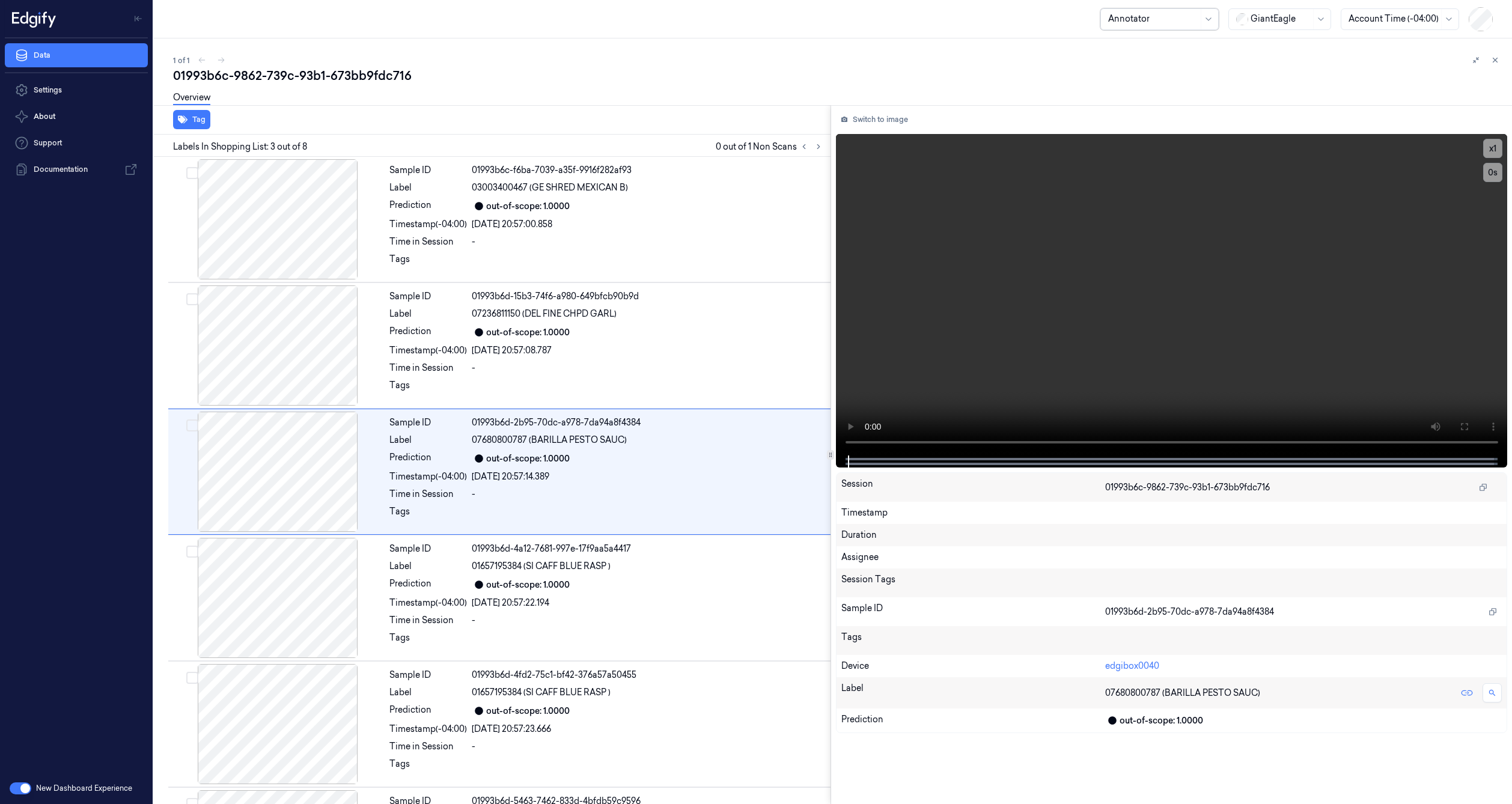
click at [1139, 18] on div at bounding box center [1153, 18] width 90 height 12
click at [1143, 184] on div "SuperAdmin" at bounding box center [1134, 183] width 51 height 12
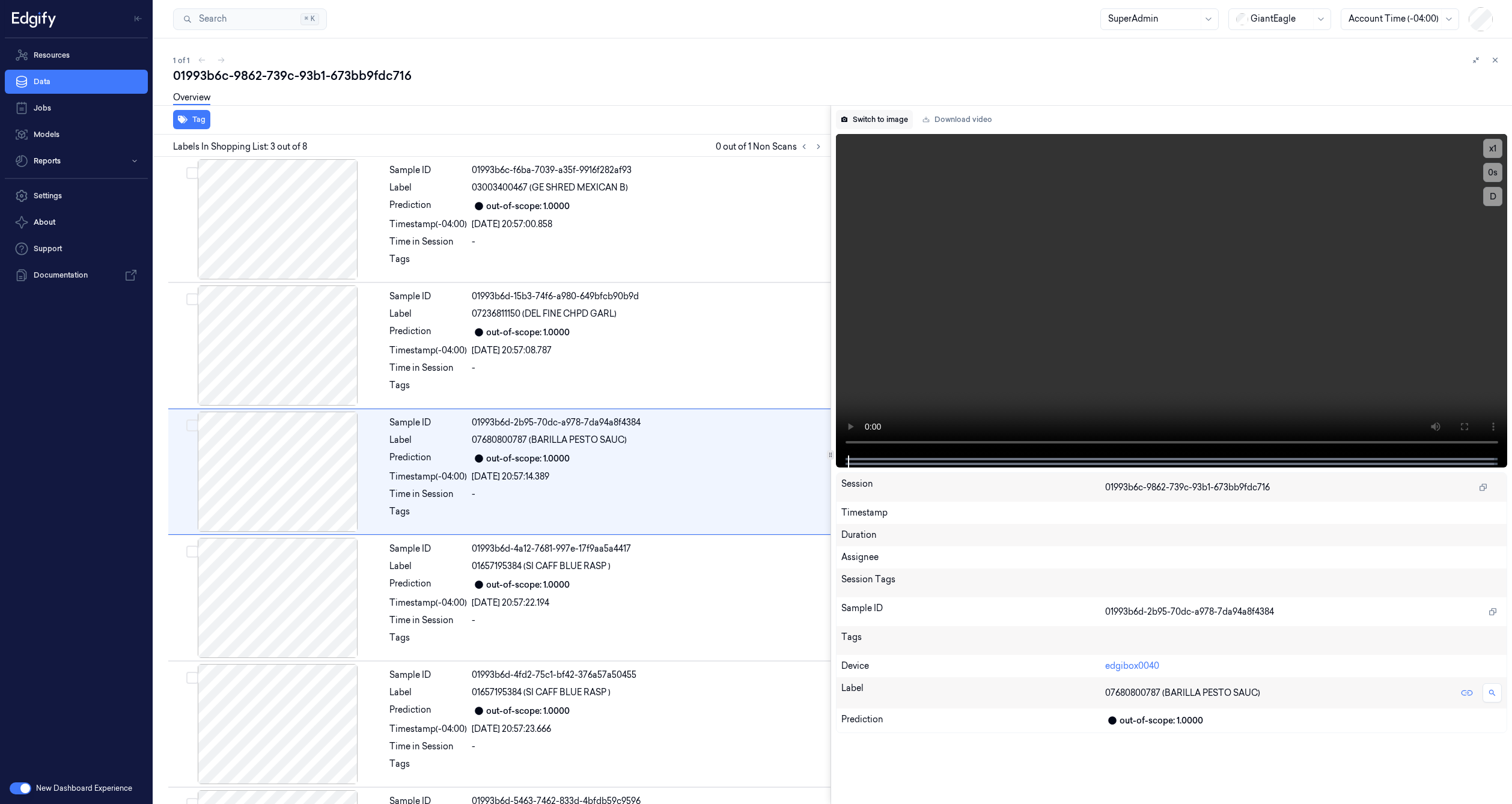
click at [880, 116] on button "Switch to image" at bounding box center [874, 120] width 77 height 19
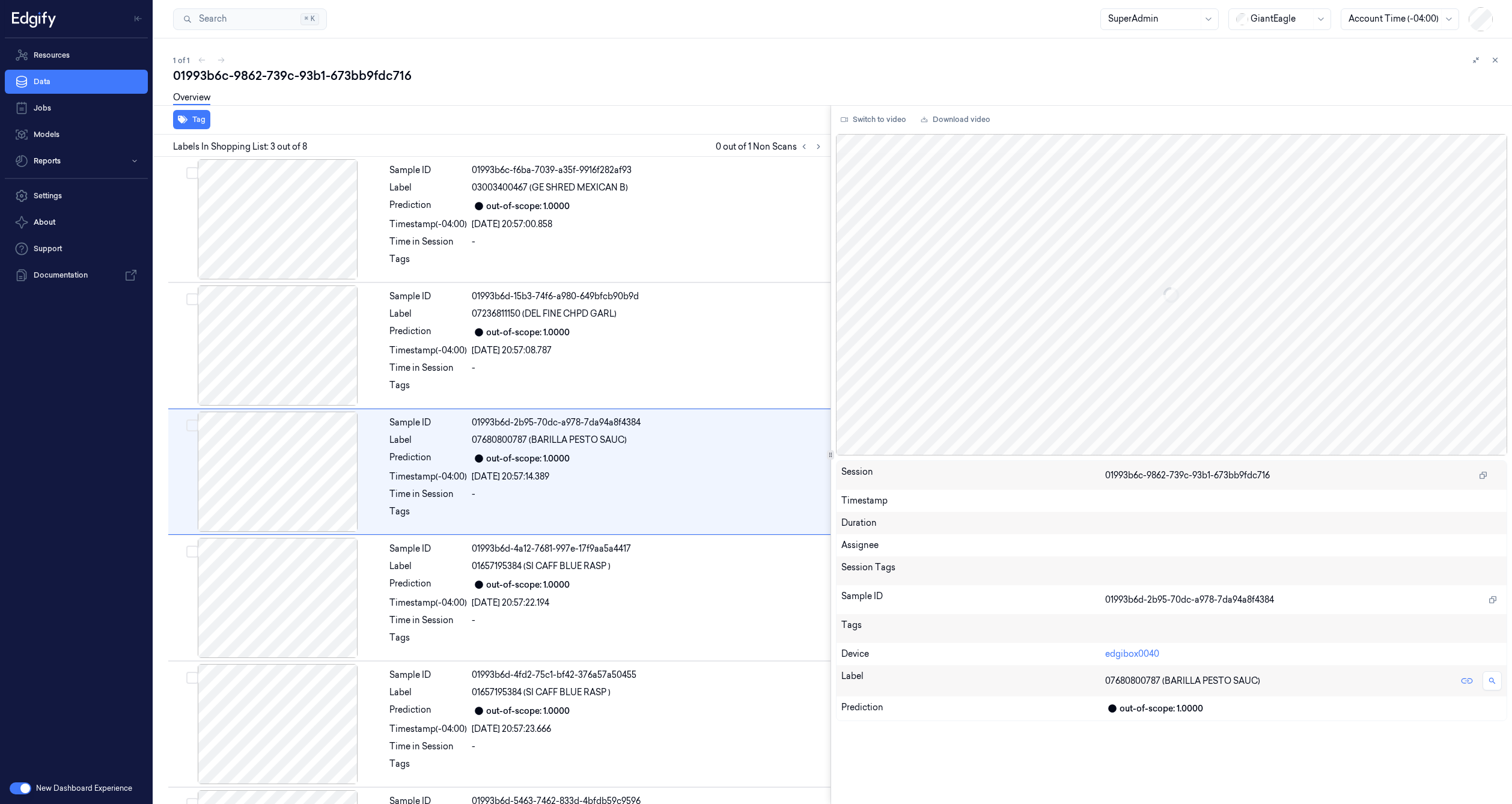
click at [880, 116] on button "Switch to video" at bounding box center [874, 120] width 75 height 19
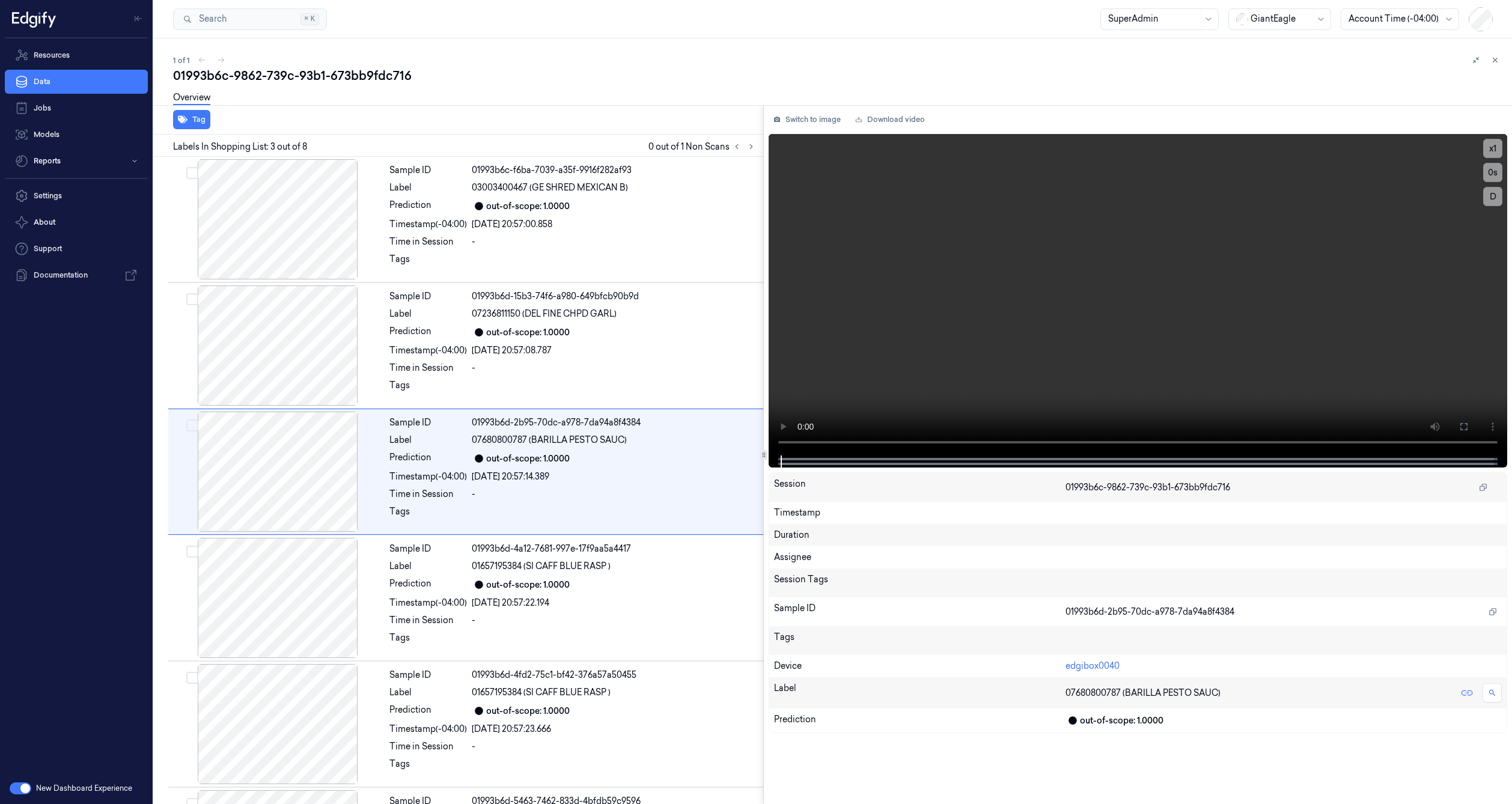
click at [764, 409] on div at bounding box center [763, 454] width 1 height 699
click at [332, 221] on div at bounding box center [278, 219] width 214 height 120
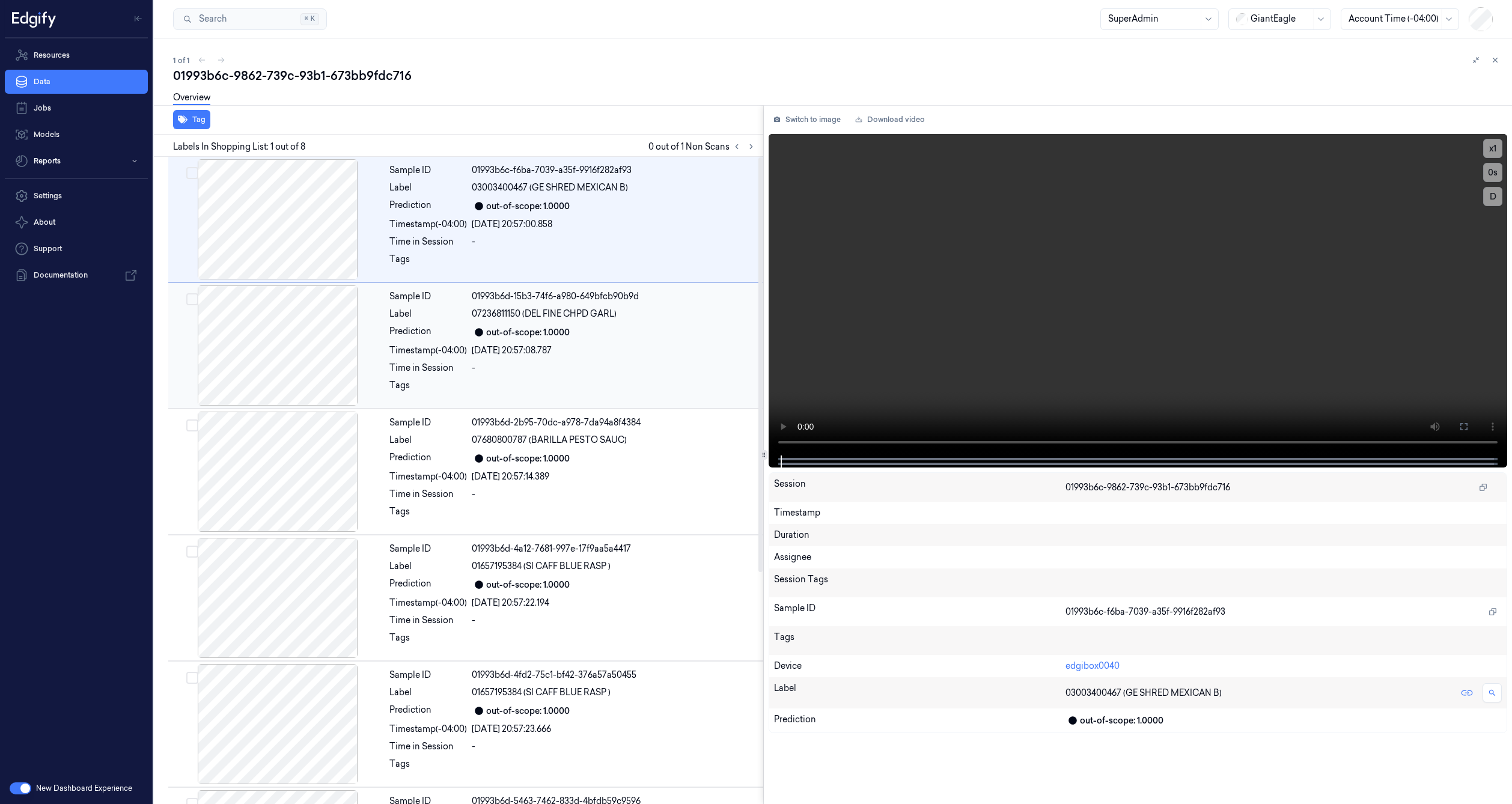
click at [340, 348] on div at bounding box center [278, 346] width 214 height 120
click at [335, 256] on div at bounding box center [278, 219] width 214 height 120
click at [329, 362] on div at bounding box center [278, 346] width 214 height 120
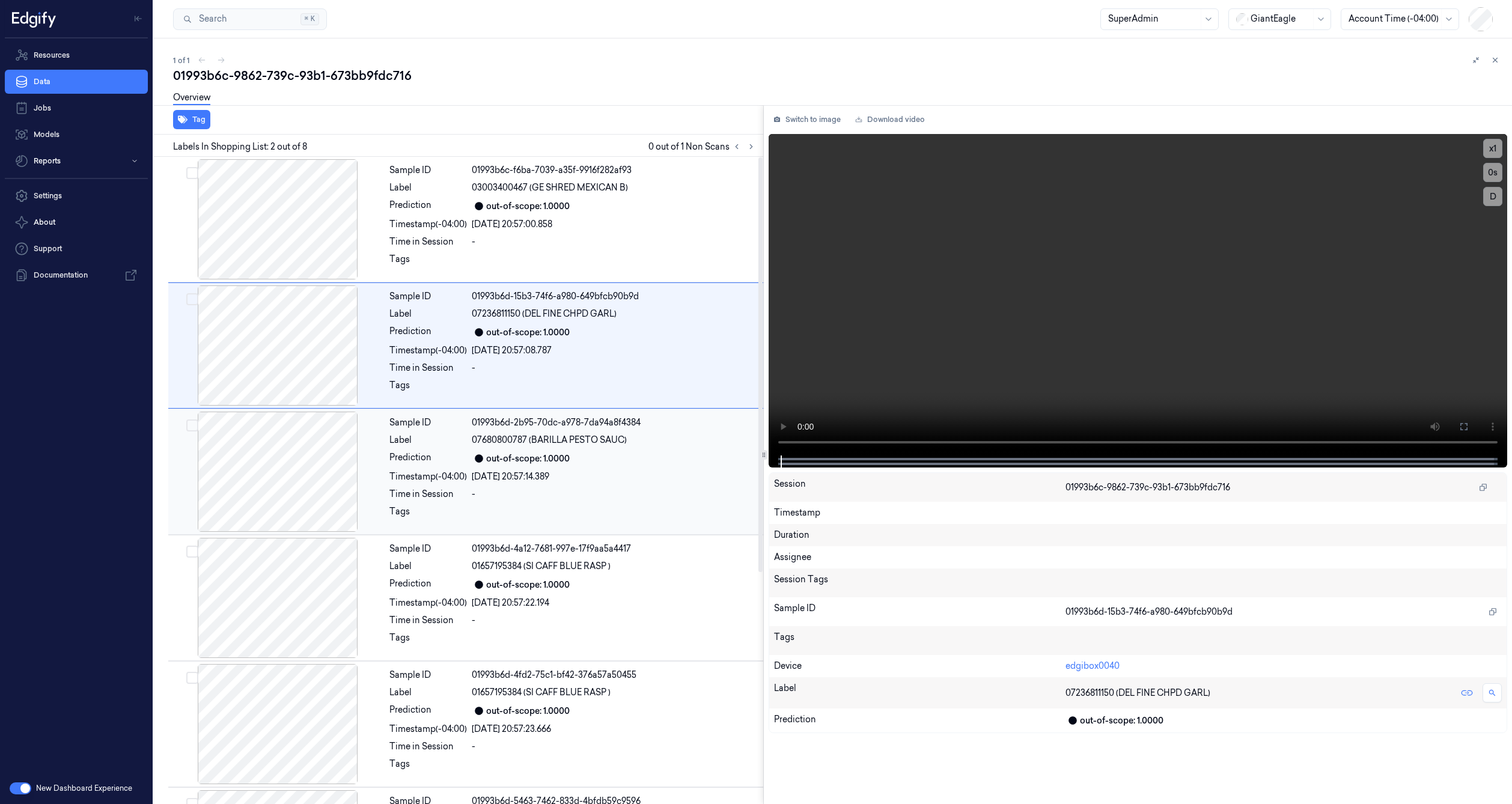
click at [337, 476] on div at bounding box center [278, 472] width 214 height 120
drag, startPoint x: 319, startPoint y: 380, endPoint x: 316, endPoint y: 368, distance: 12.4
click at [319, 380] on div at bounding box center [278, 346] width 214 height 120
click at [291, 250] on div at bounding box center [278, 219] width 214 height 120
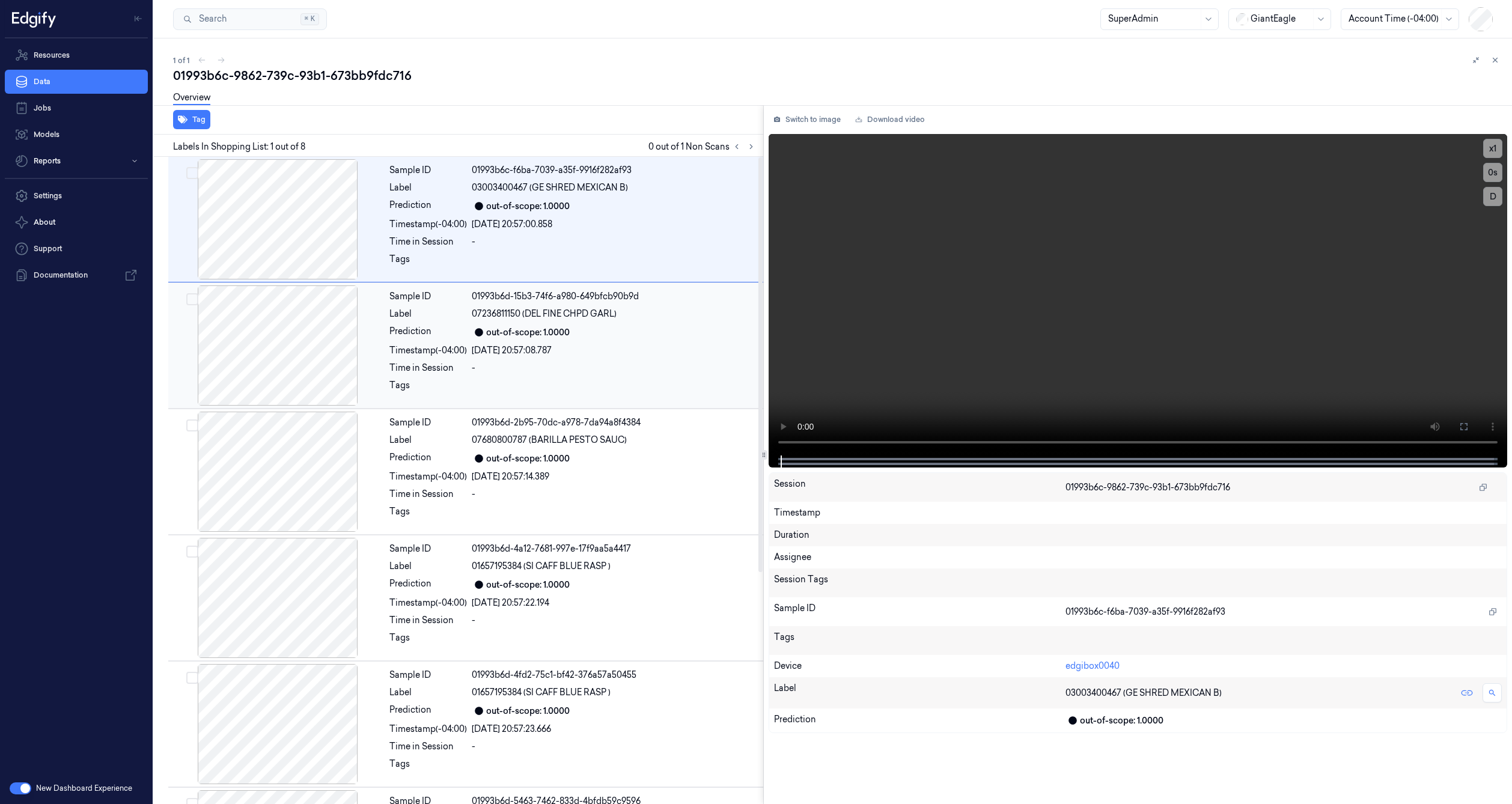
click at [329, 342] on div at bounding box center [278, 346] width 214 height 120
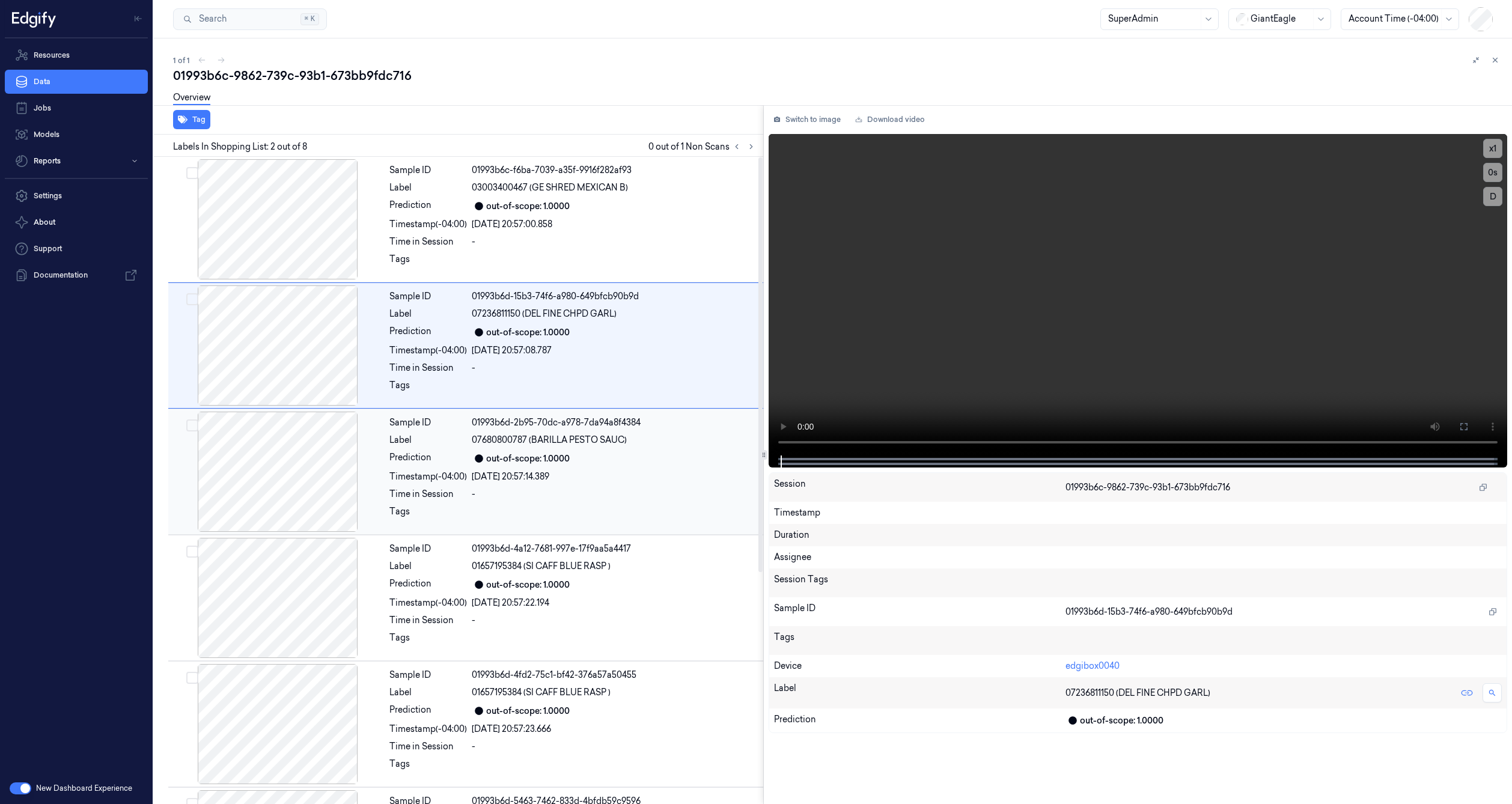
click at [284, 467] on div at bounding box center [278, 472] width 214 height 120
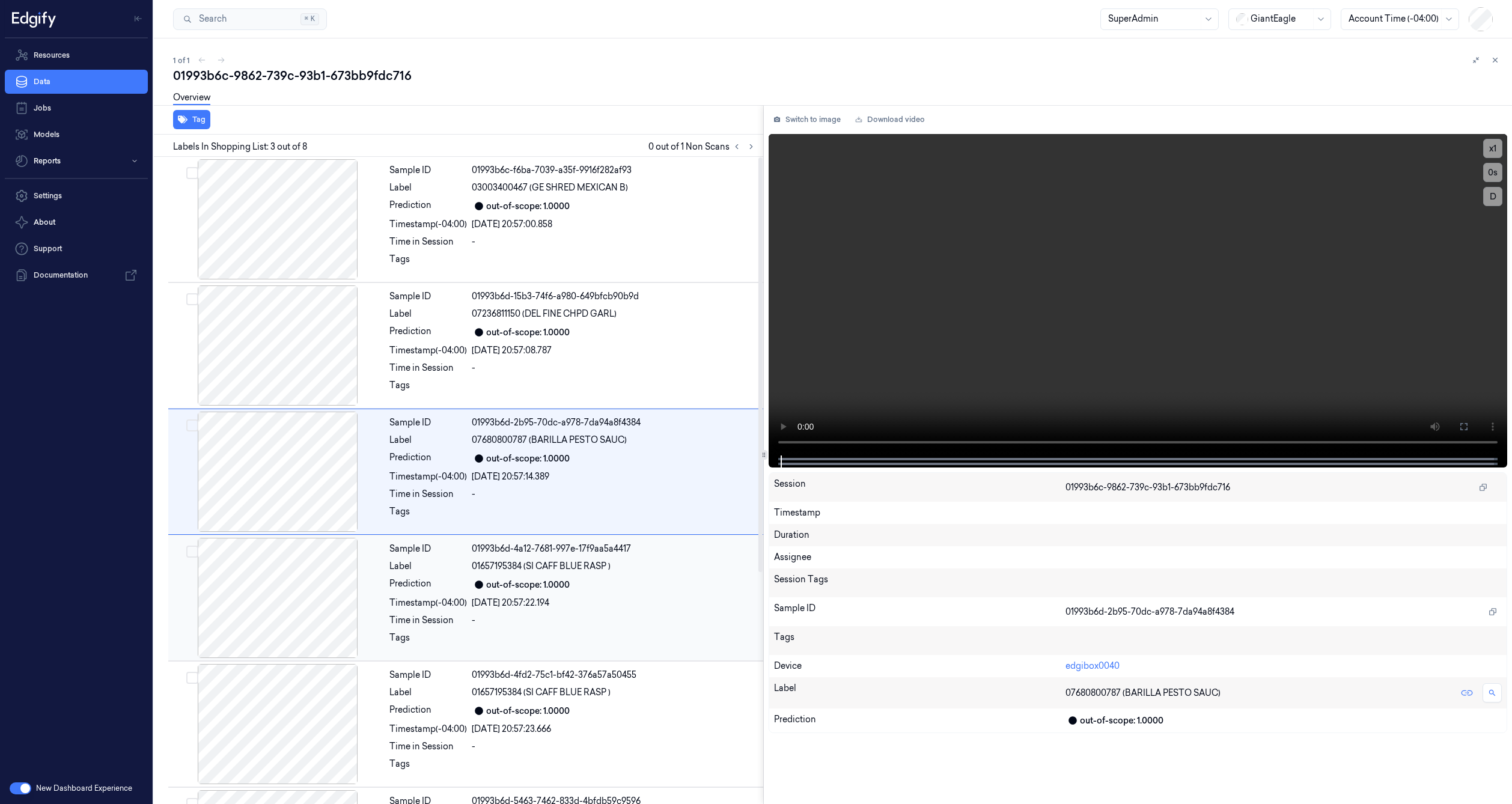
click at [282, 547] on div at bounding box center [278, 598] width 214 height 120
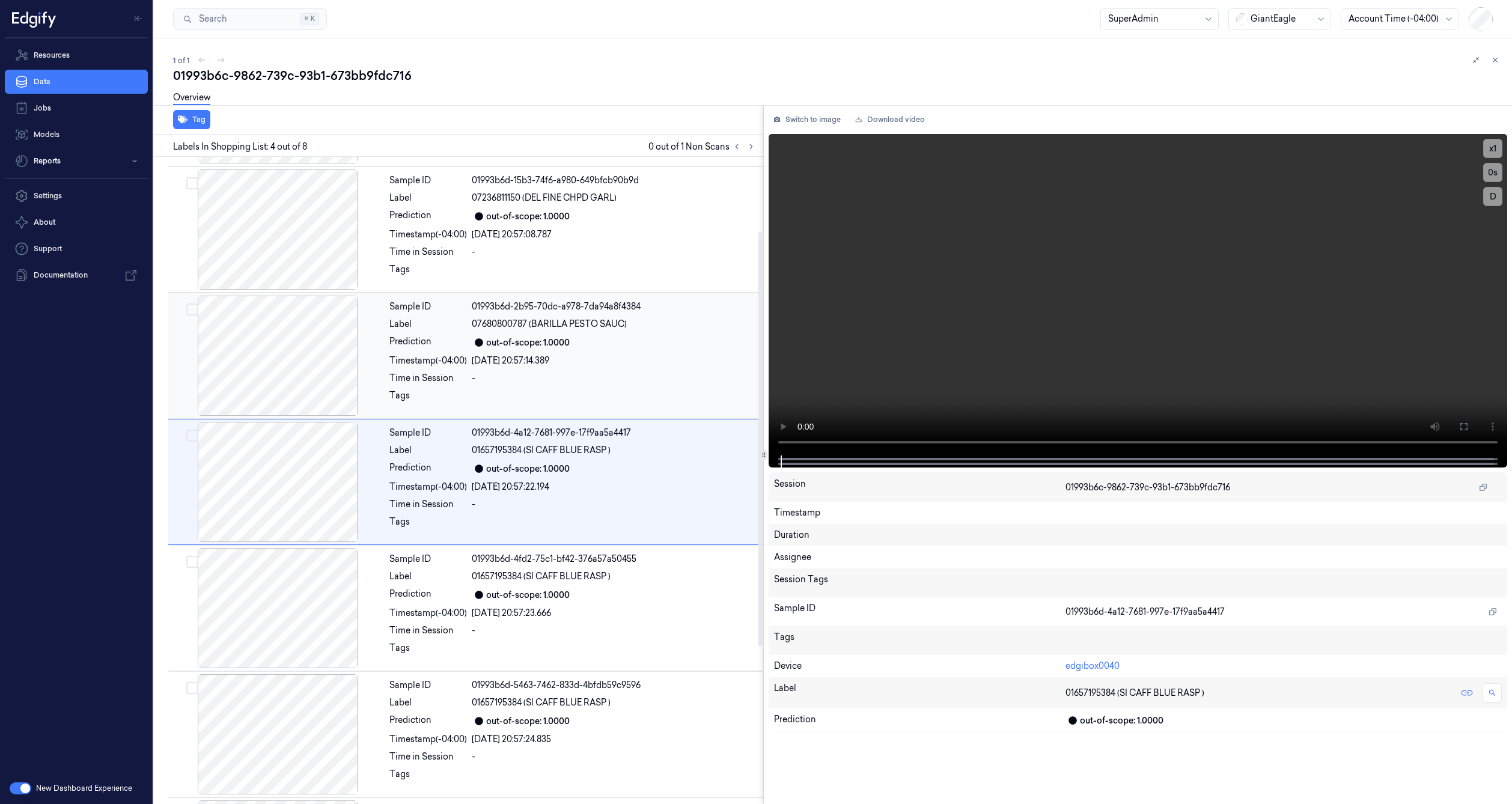
click at [281, 401] on div at bounding box center [278, 356] width 214 height 120
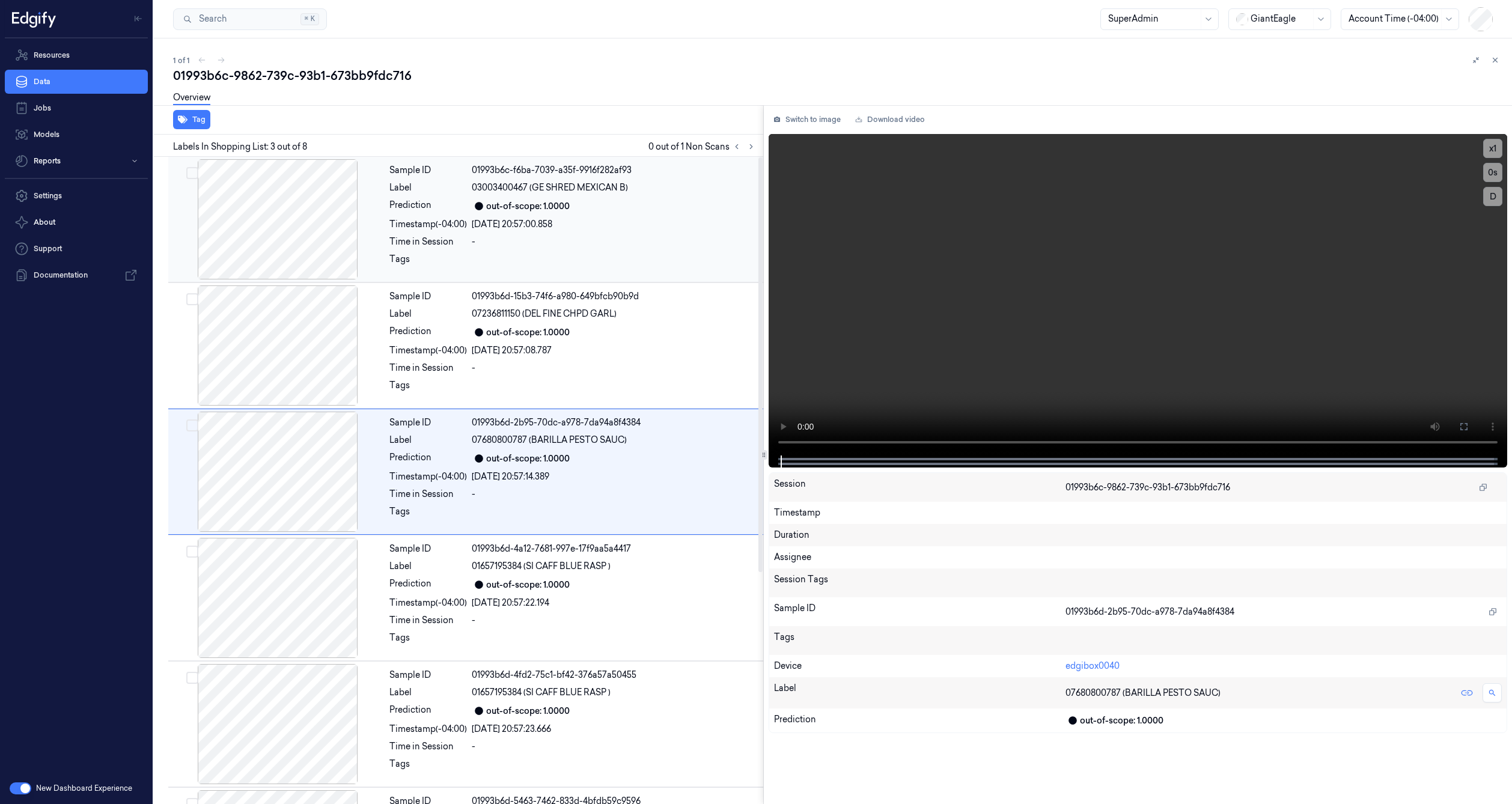
click at [318, 228] on div at bounding box center [278, 219] width 214 height 120
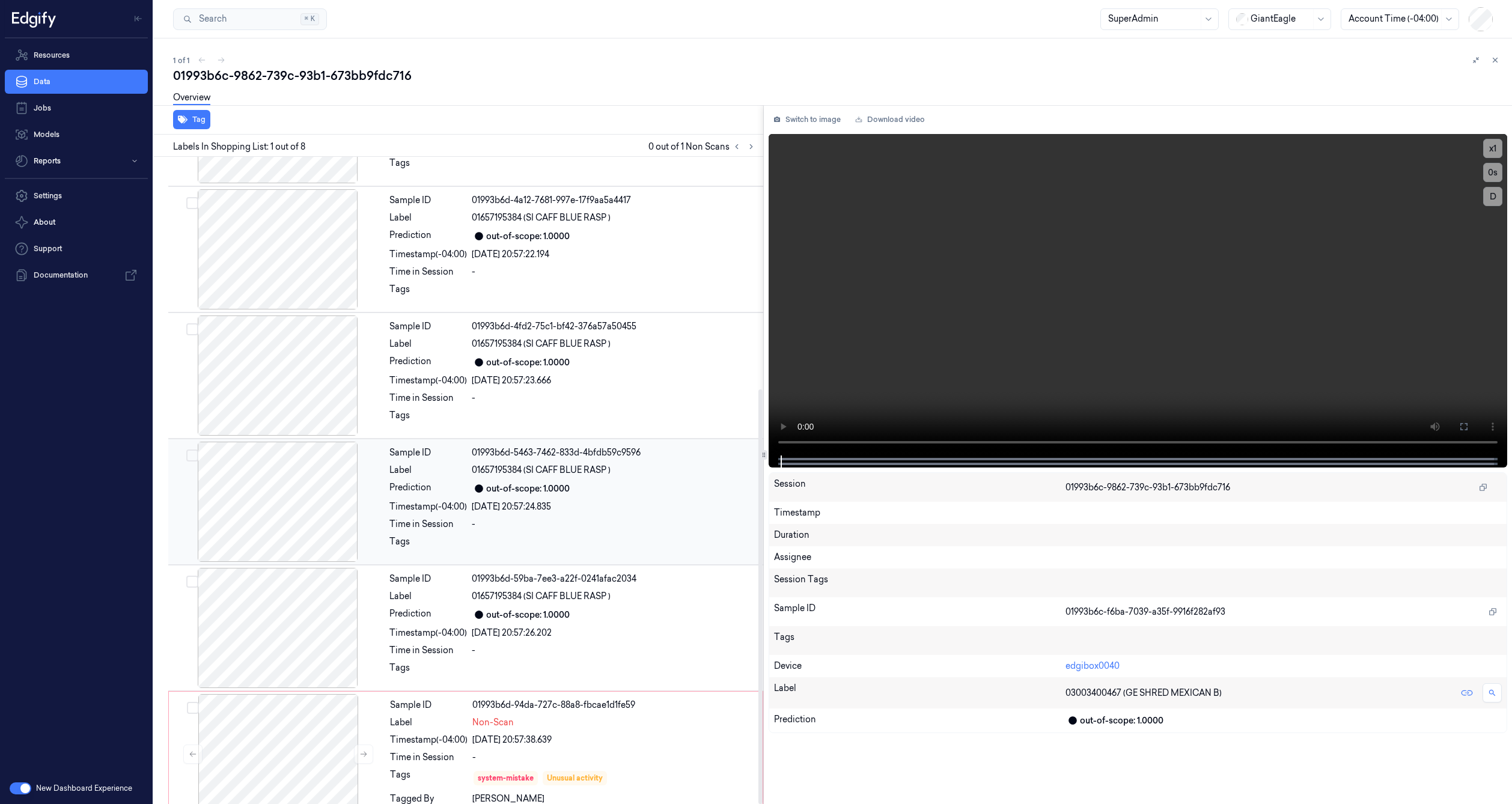
scroll to position [362, 0]
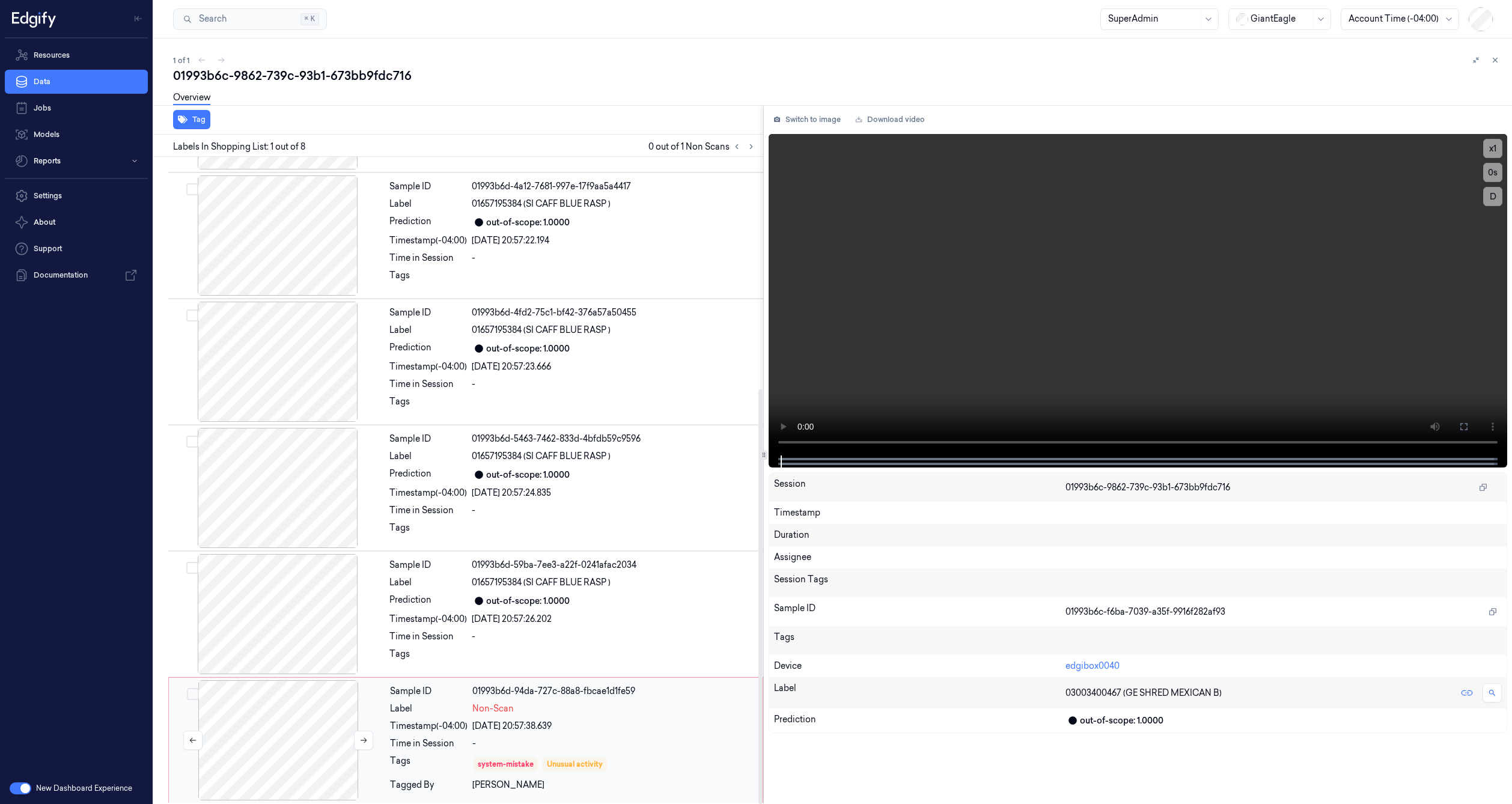
click at [304, 721] on div at bounding box center [278, 740] width 214 height 120
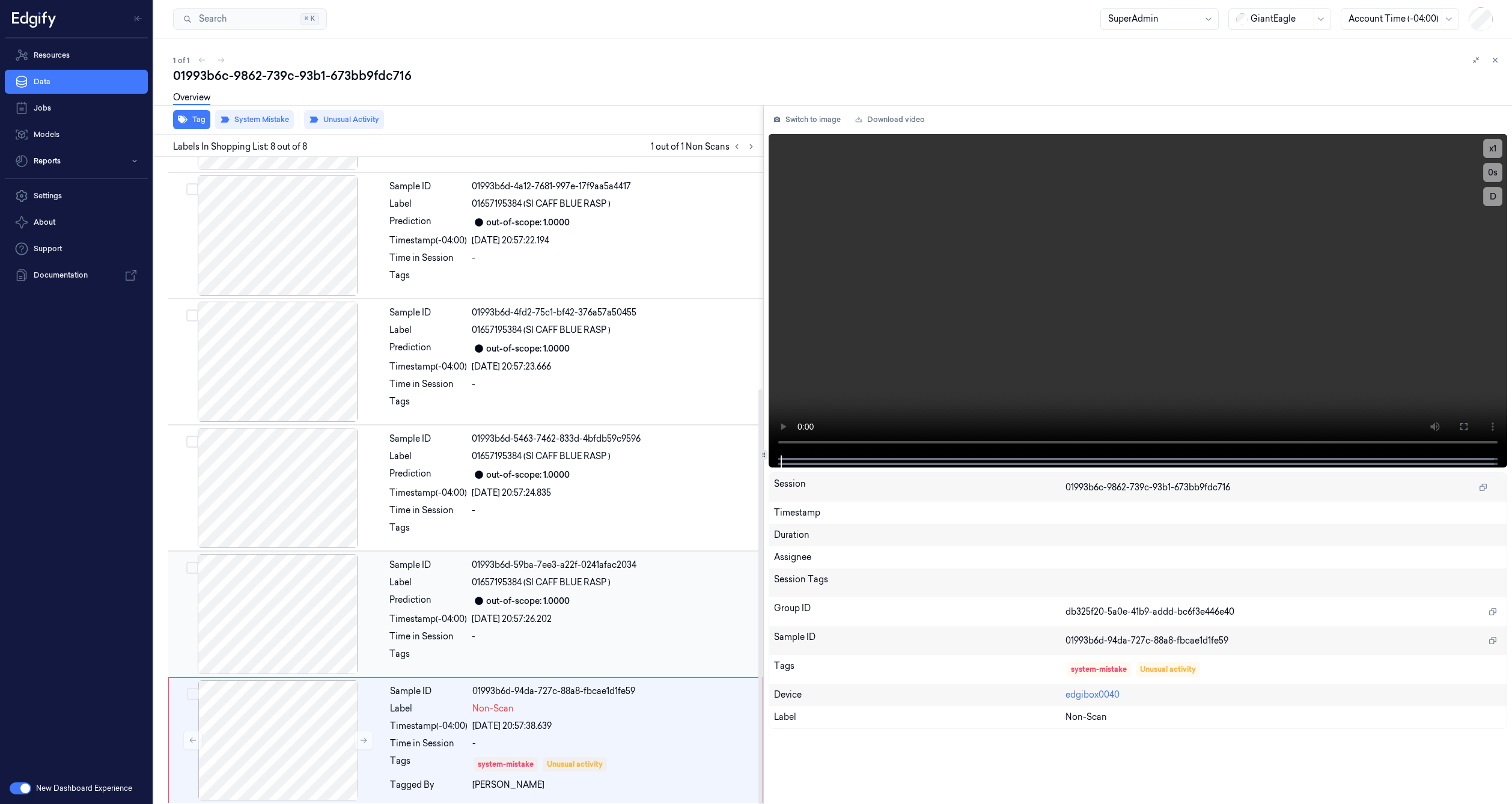
click at [288, 619] on div at bounding box center [278, 614] width 214 height 120
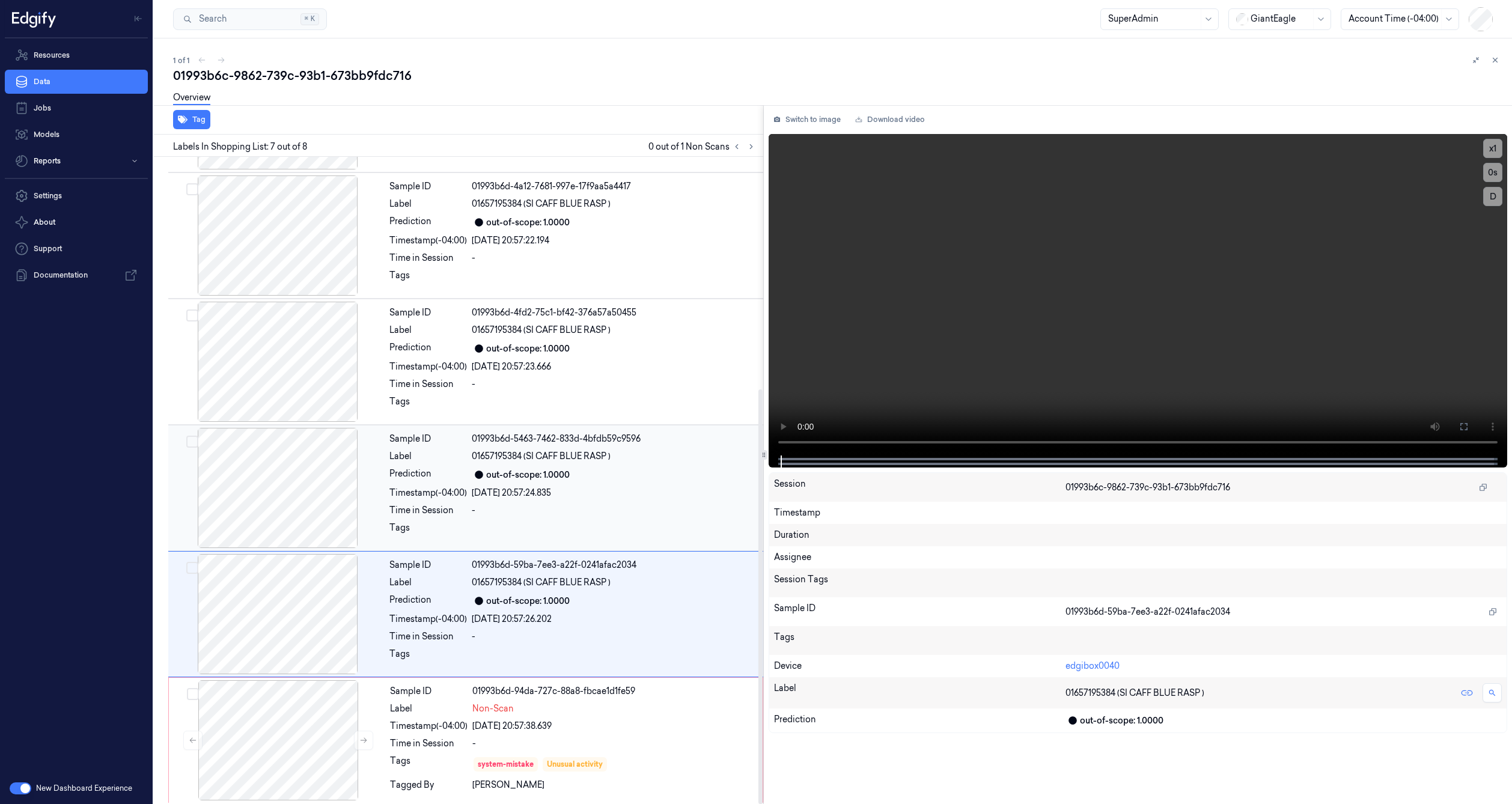
click at [293, 504] on div at bounding box center [278, 488] width 214 height 120
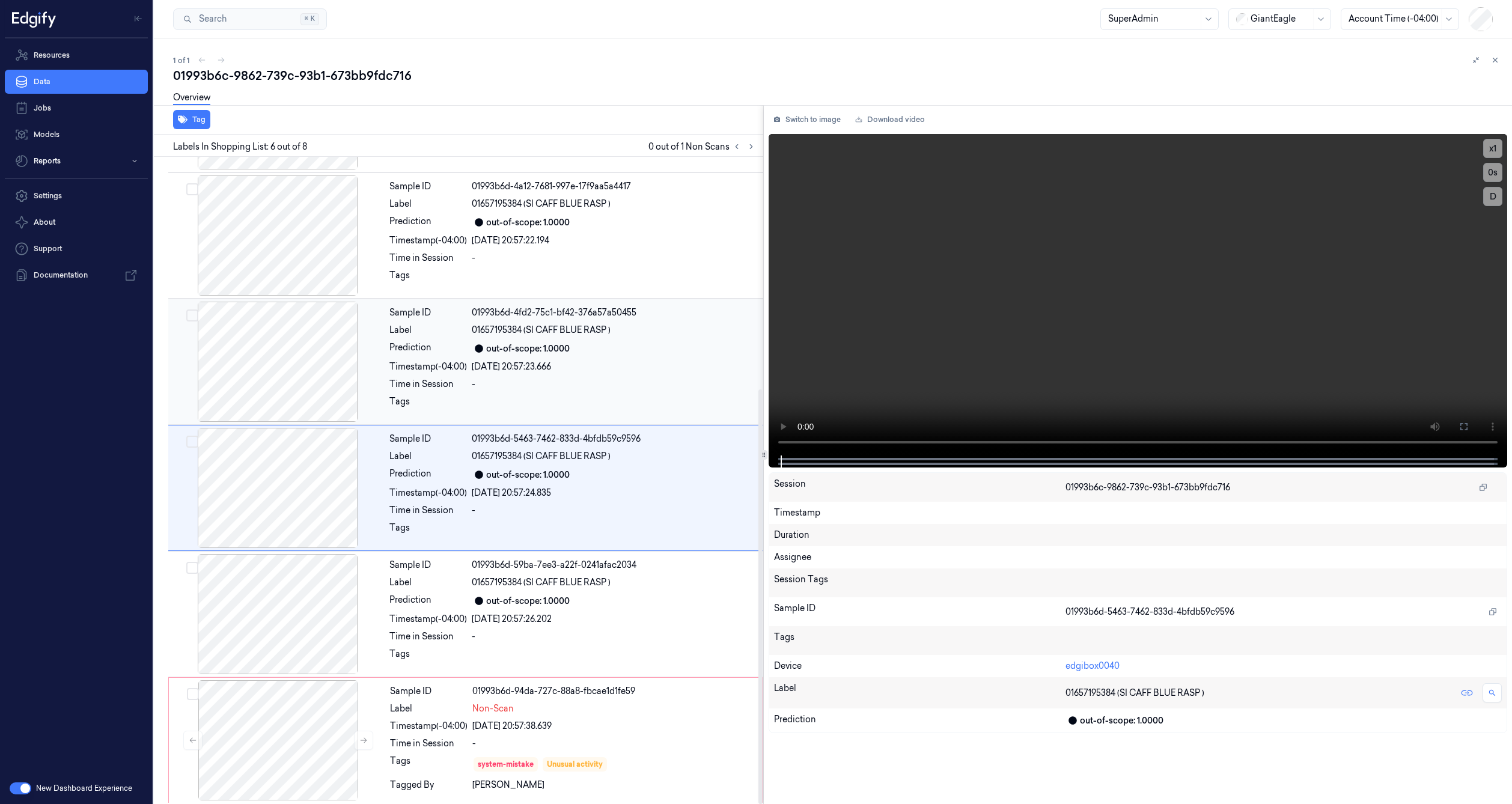
click at [307, 407] on div at bounding box center [278, 362] width 214 height 120
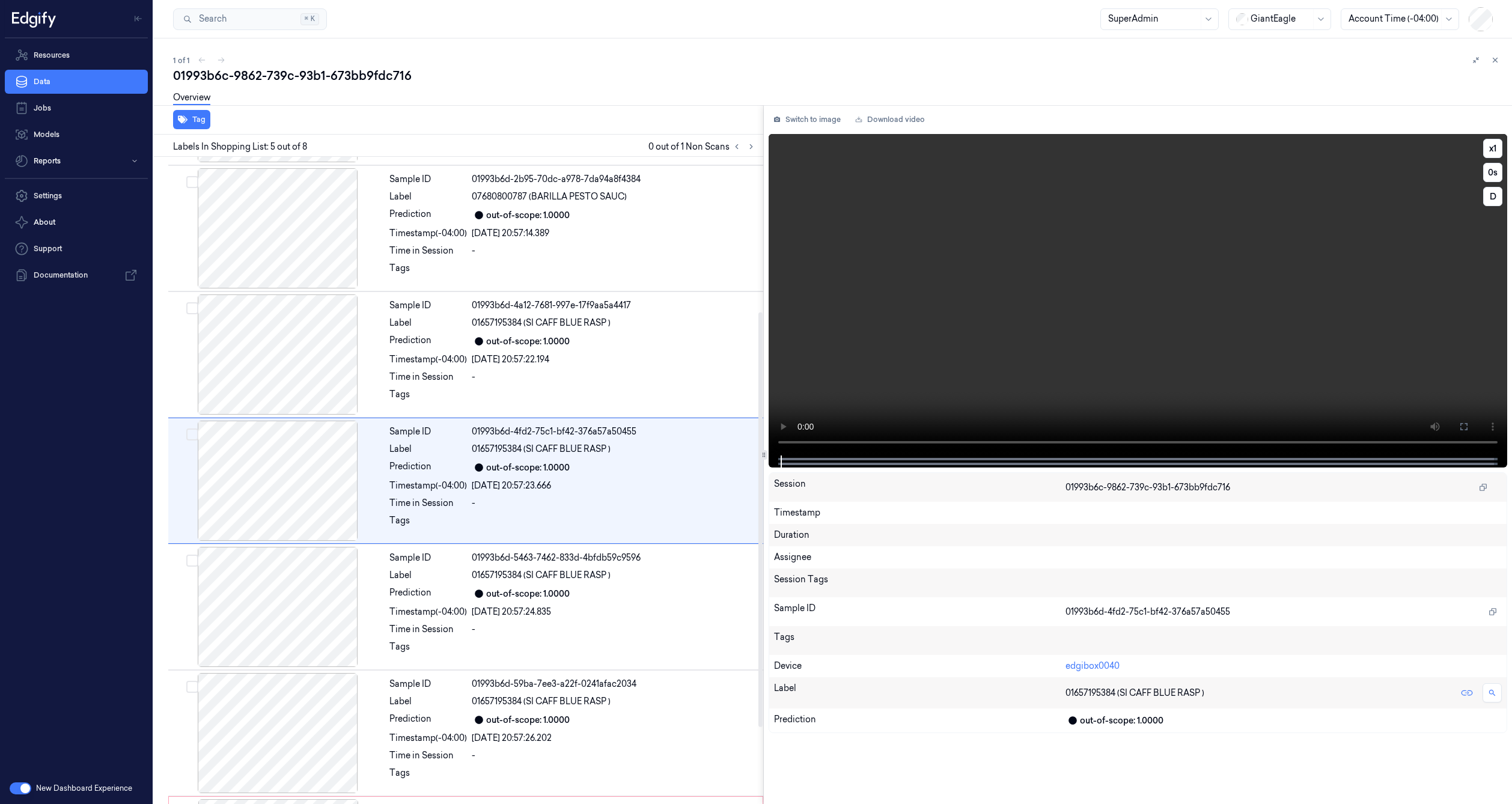
scroll to position [241, 0]
click at [275, 227] on div at bounding box center [278, 230] width 214 height 120
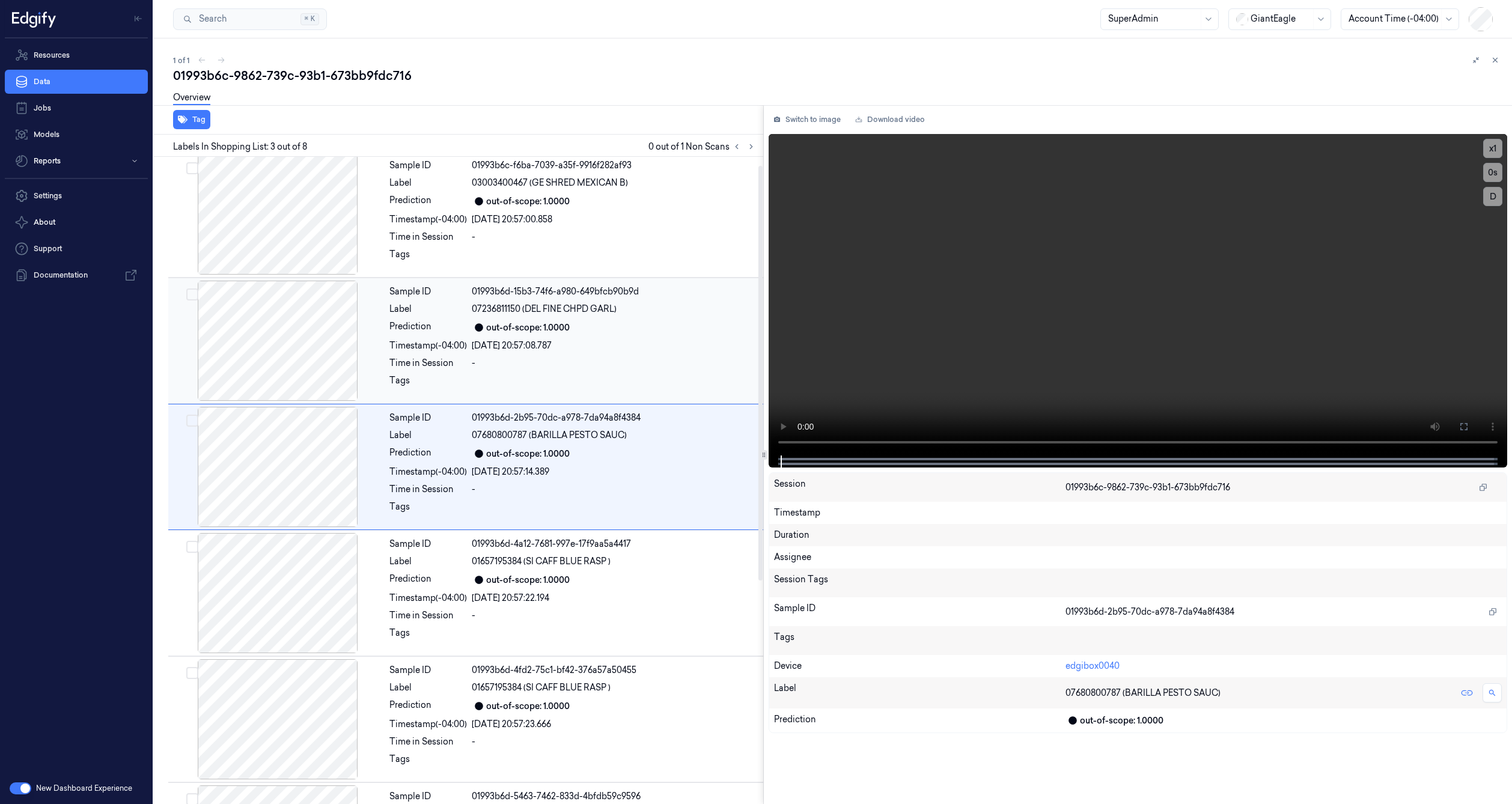
scroll to position [0, 0]
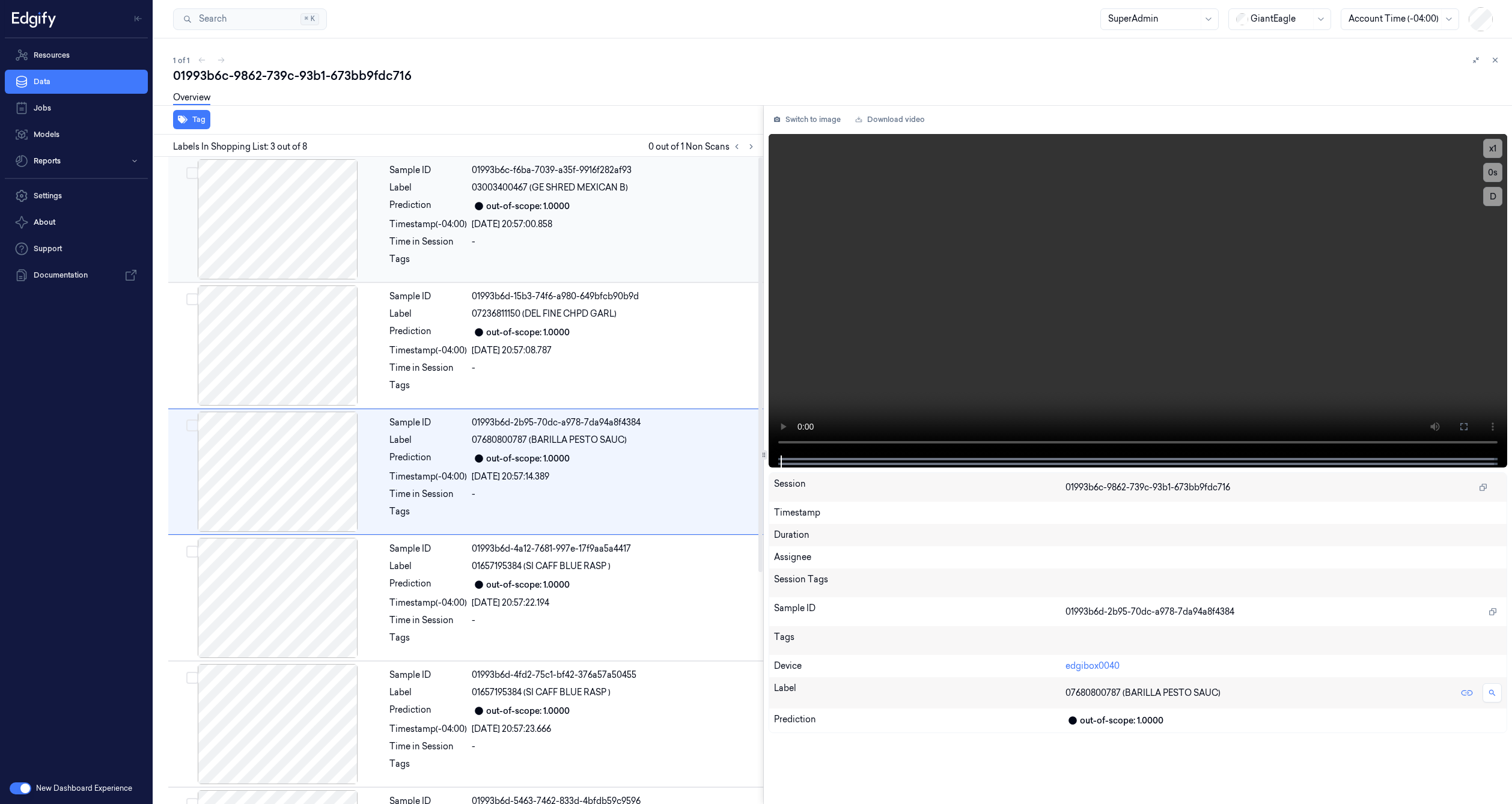
click at [315, 239] on div at bounding box center [278, 219] width 214 height 120
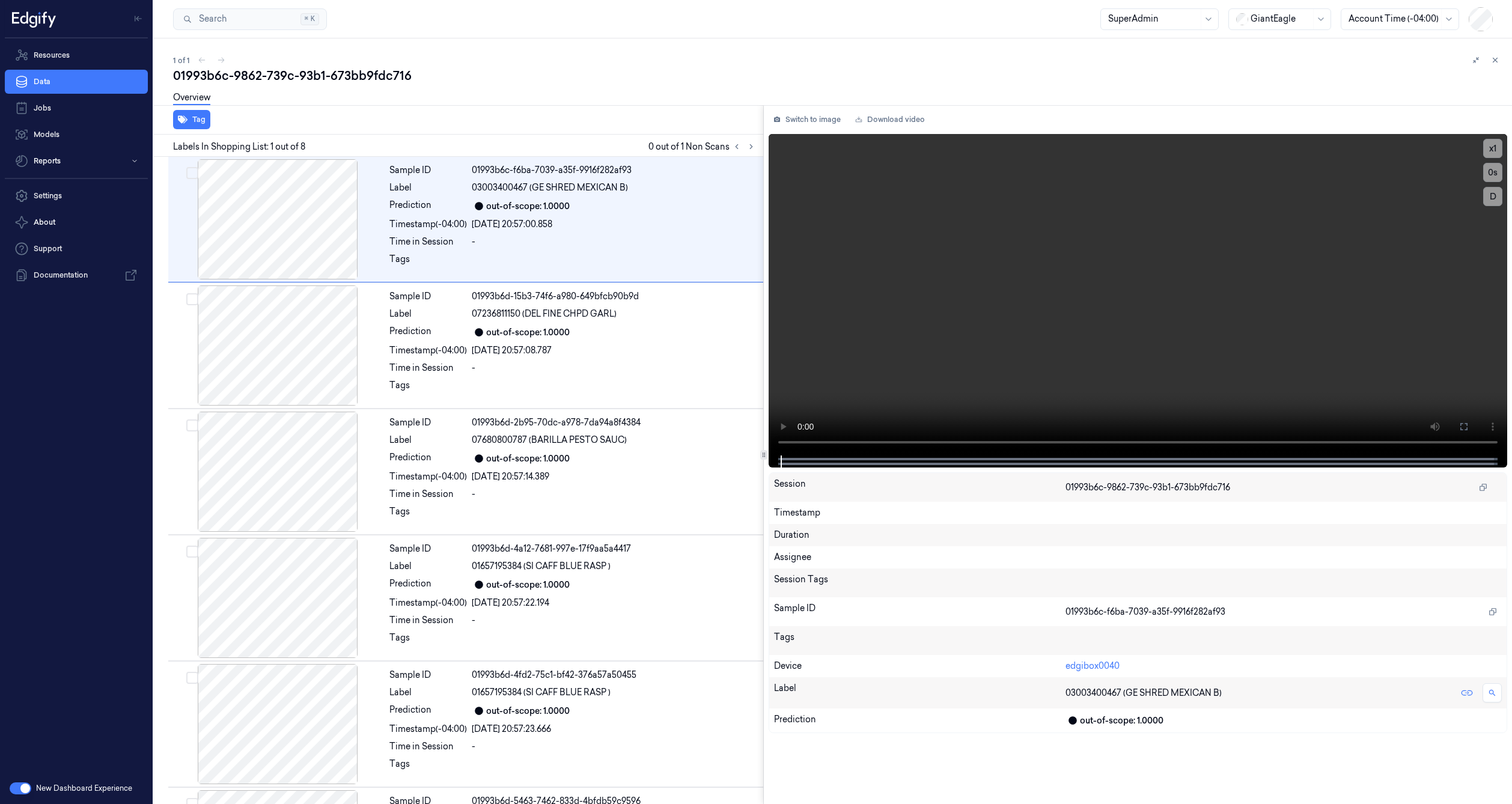
click at [370, 79] on div "01993b6c-9862-739c-93b1-673bb9fdc716" at bounding box center [838, 76] width 1329 height 17
copy div "673bb9fdc716"
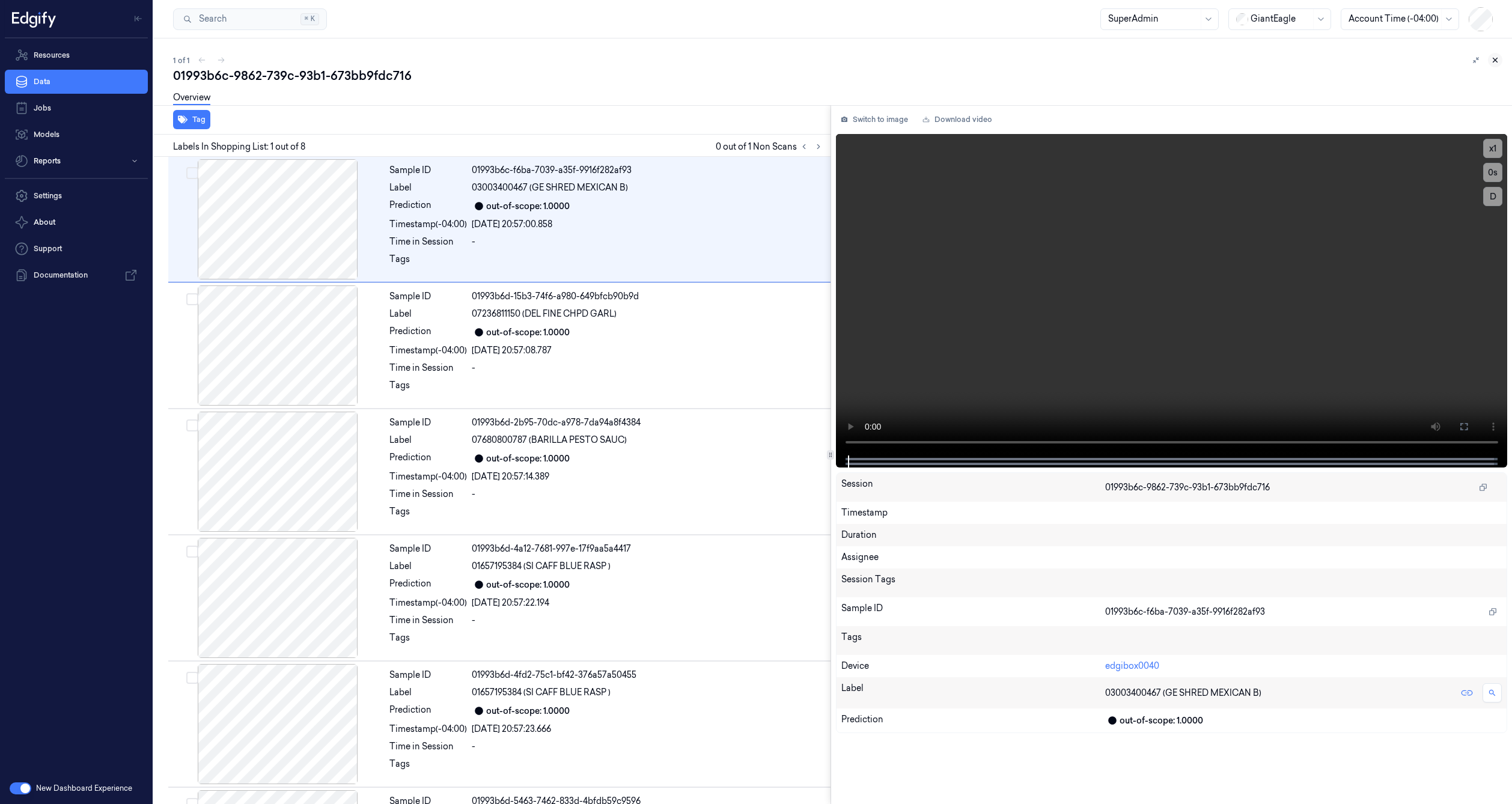
click at [1491, 64] on icon at bounding box center [1495, 59] width 8 height 8
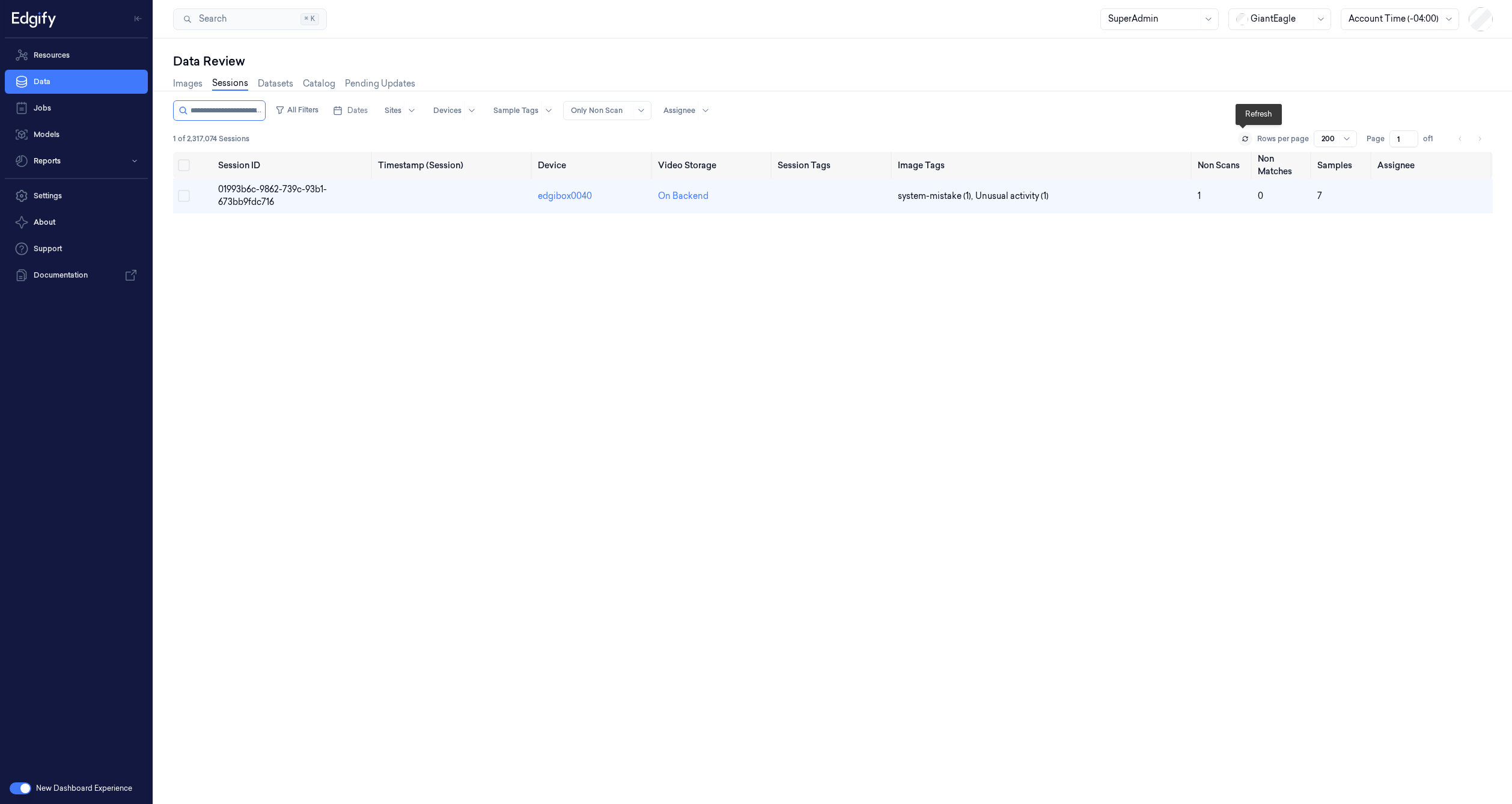
click at [1242, 139] on icon at bounding box center [1246, 139] width 7 height 7
click at [288, 192] on span "01993b6c-9862-739c-93b1-673bb9fdc716" at bounding box center [272, 196] width 109 height 23
click at [324, 108] on button "All Filters" at bounding box center [297, 110] width 53 height 19
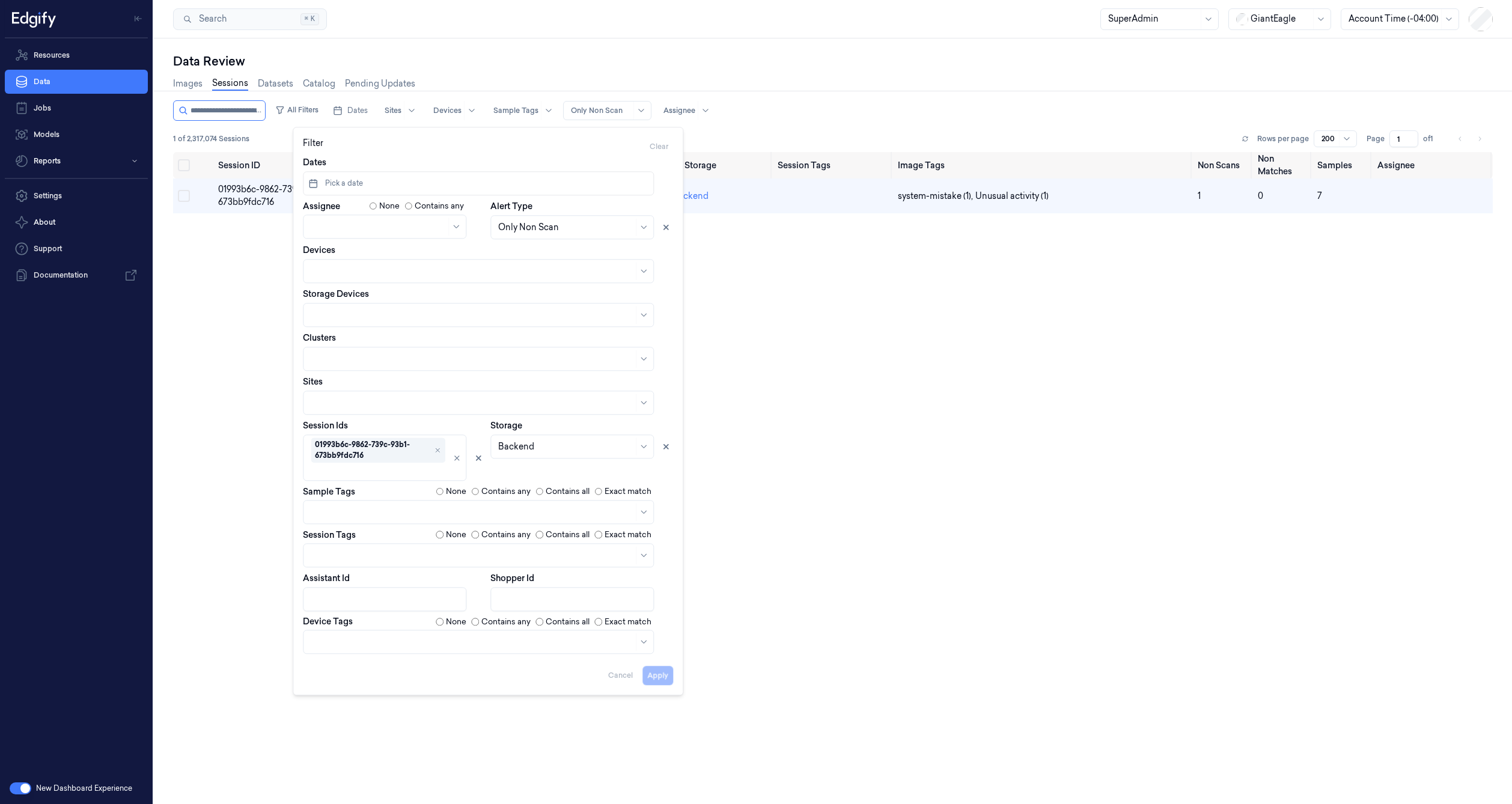
click at [232, 329] on div "Session ID Timestamp (Session) Device Video Storage Session Tags Image Tags Non…" at bounding box center [833, 503] width 1320 height 704
